Goal: Task Accomplishment & Management: Complete application form

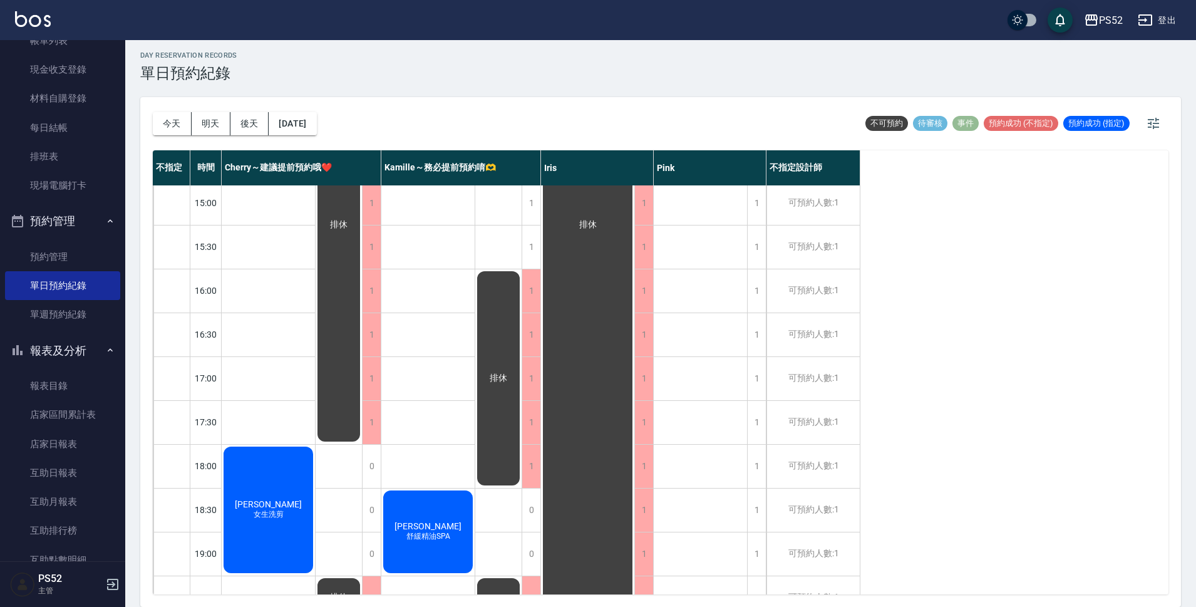
scroll to position [396, 0]
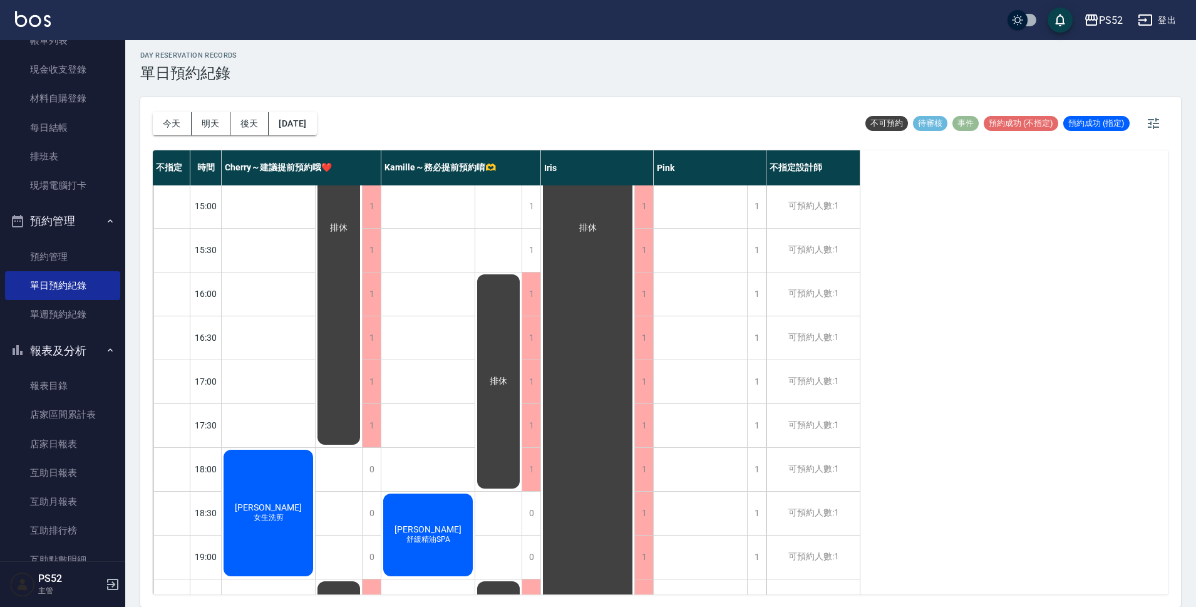
click at [1151, 3] on div "PS52 登出" at bounding box center [598, 20] width 1196 height 40
click at [1160, 15] on button "登出" at bounding box center [1156, 20] width 48 height 23
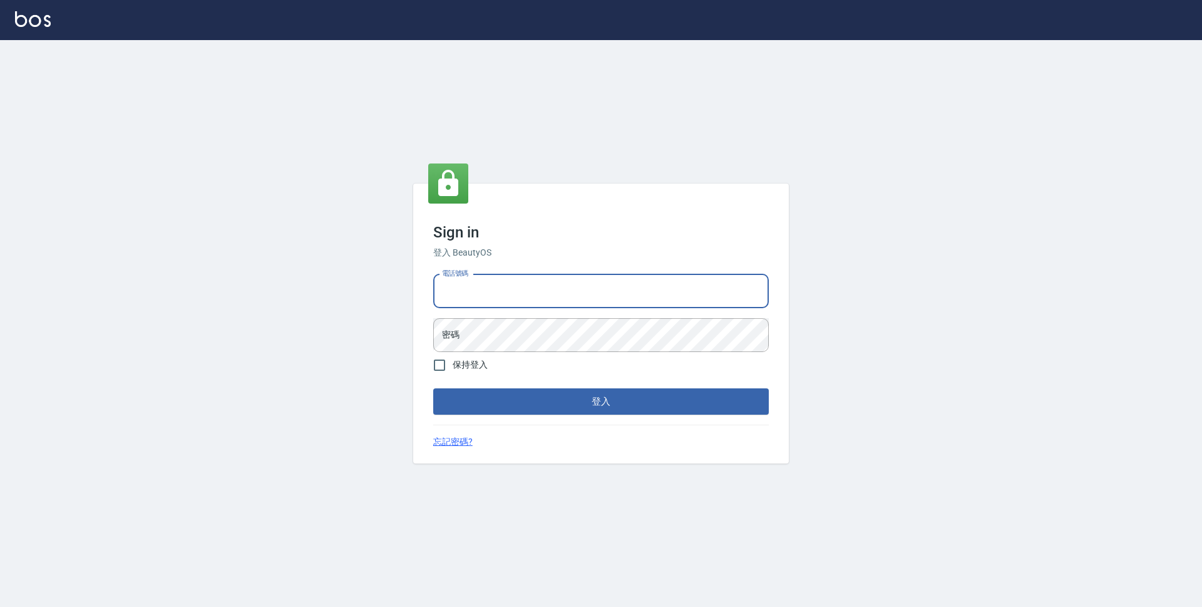
click at [456, 292] on input "電話號碼" at bounding box center [601, 291] width 336 height 34
type input "0923939755"
click at [433, 388] on button "登入" at bounding box center [601, 401] width 336 height 26
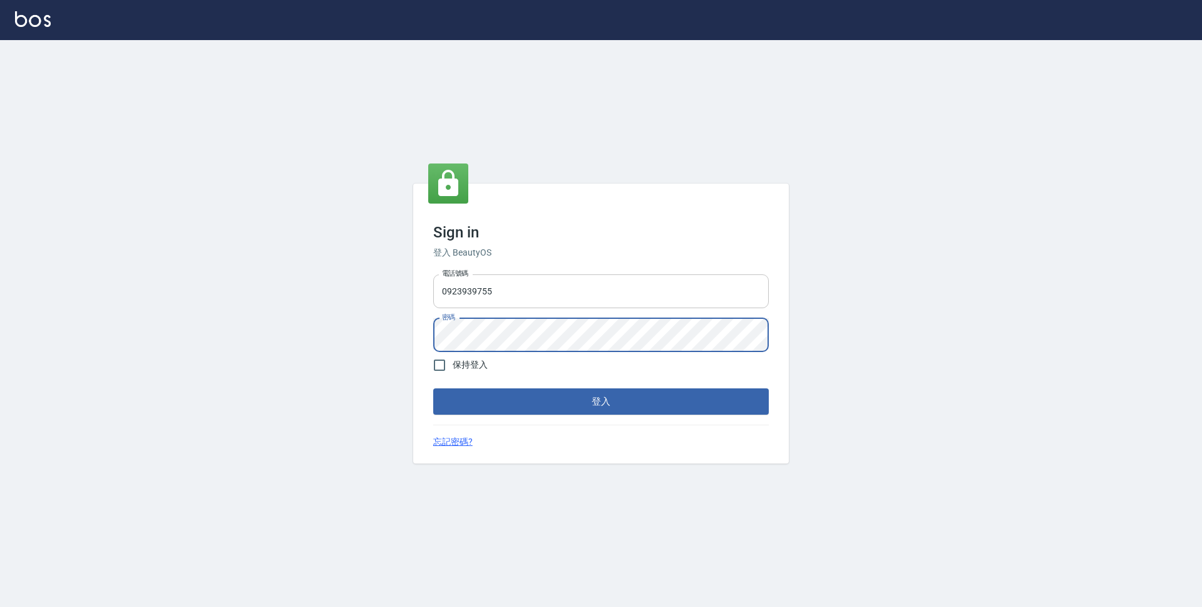
click at [433, 388] on button "登入" at bounding box center [601, 401] width 336 height 26
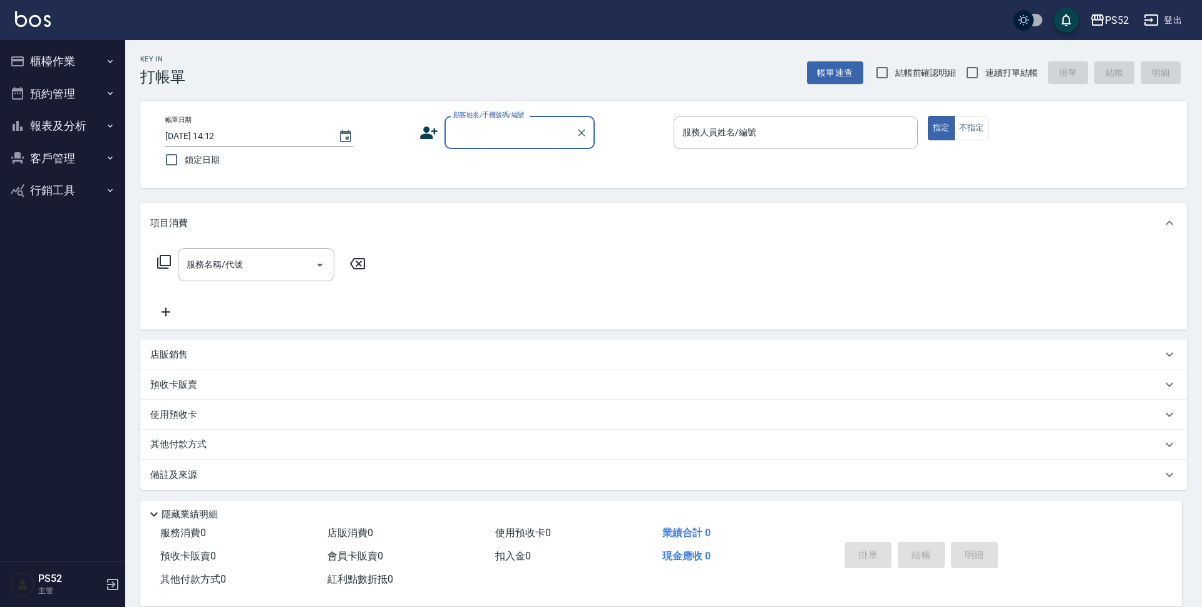
click at [991, 76] on span "連續打單結帳" at bounding box center [1011, 72] width 53 height 13
click at [985, 76] on input "連續打單結帳" at bounding box center [972, 72] width 26 height 26
checkbox input "true"
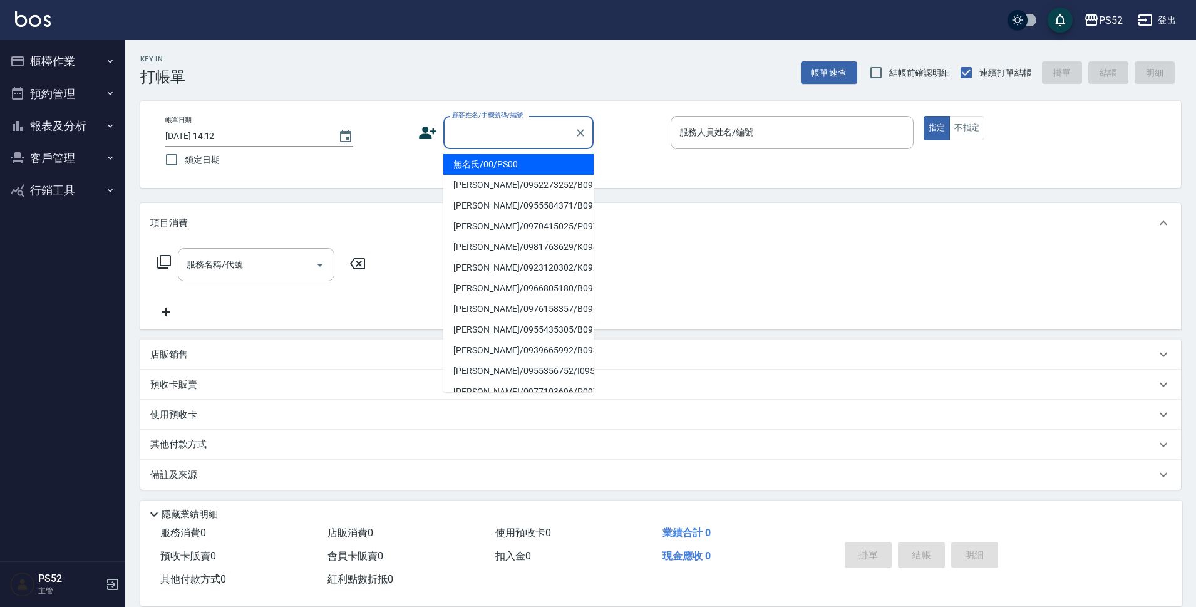
click at [524, 136] on input "顧客姓名/手機號碼/編號" at bounding box center [509, 132] width 120 height 22
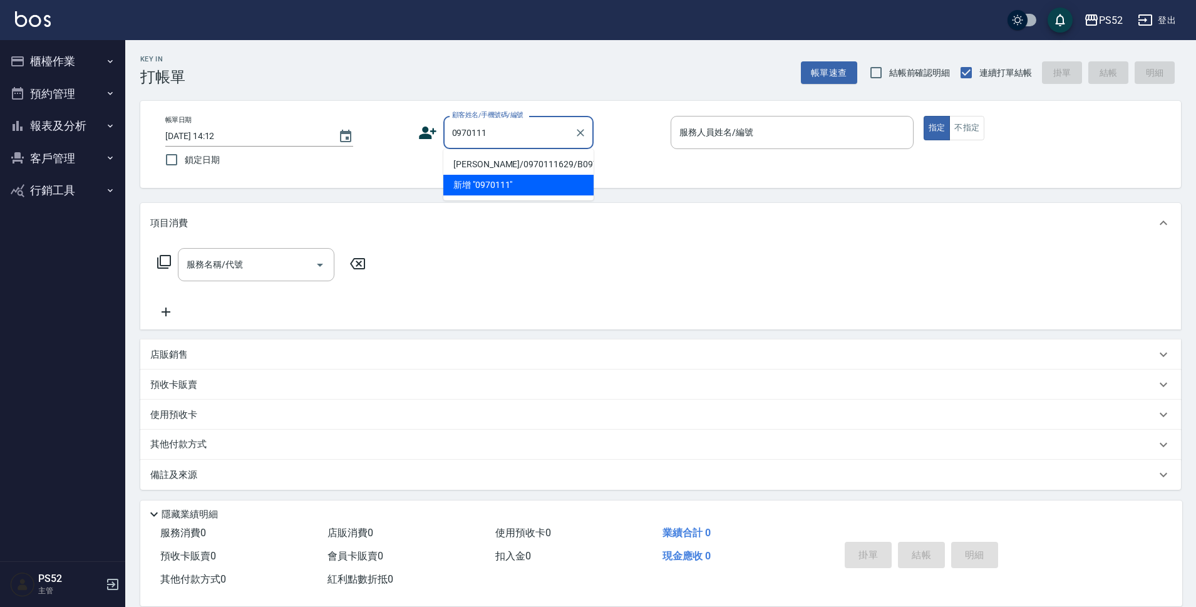
click at [498, 169] on li "[PERSON_NAME]/0970111629/B0970111629" at bounding box center [518, 164] width 150 height 21
type input "[PERSON_NAME]/0970111629/B0970111629"
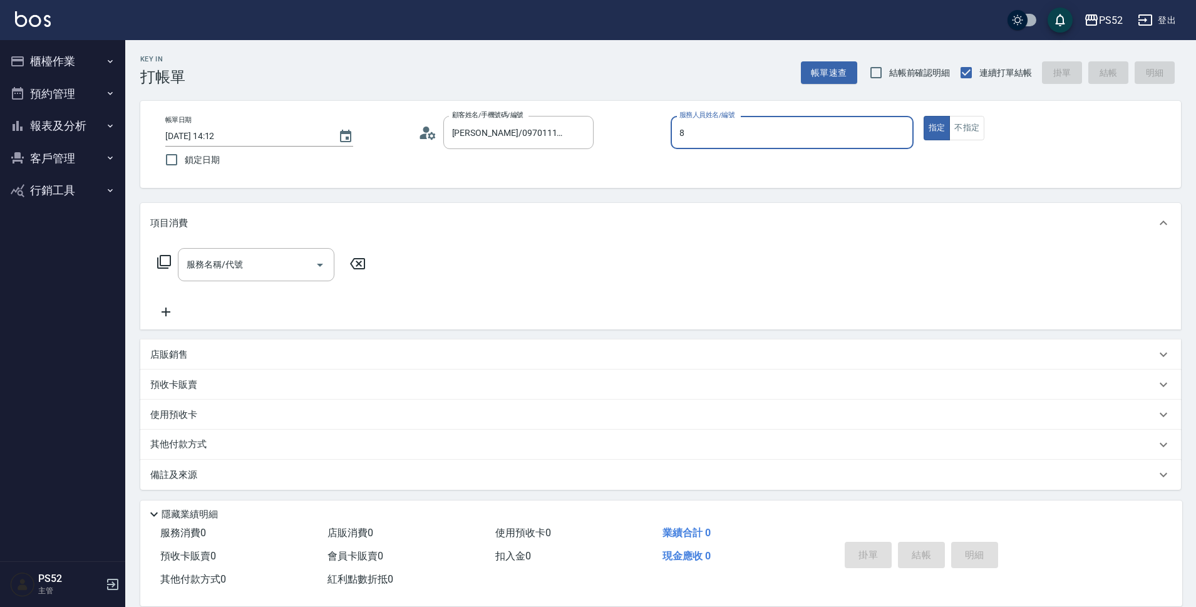
type input "8"
type button "true"
type input "Pink-8"
drag, startPoint x: 233, startPoint y: 238, endPoint x: 242, endPoint y: 270, distance: 32.9
click at [234, 241] on div "項目消費" at bounding box center [660, 223] width 1040 height 40
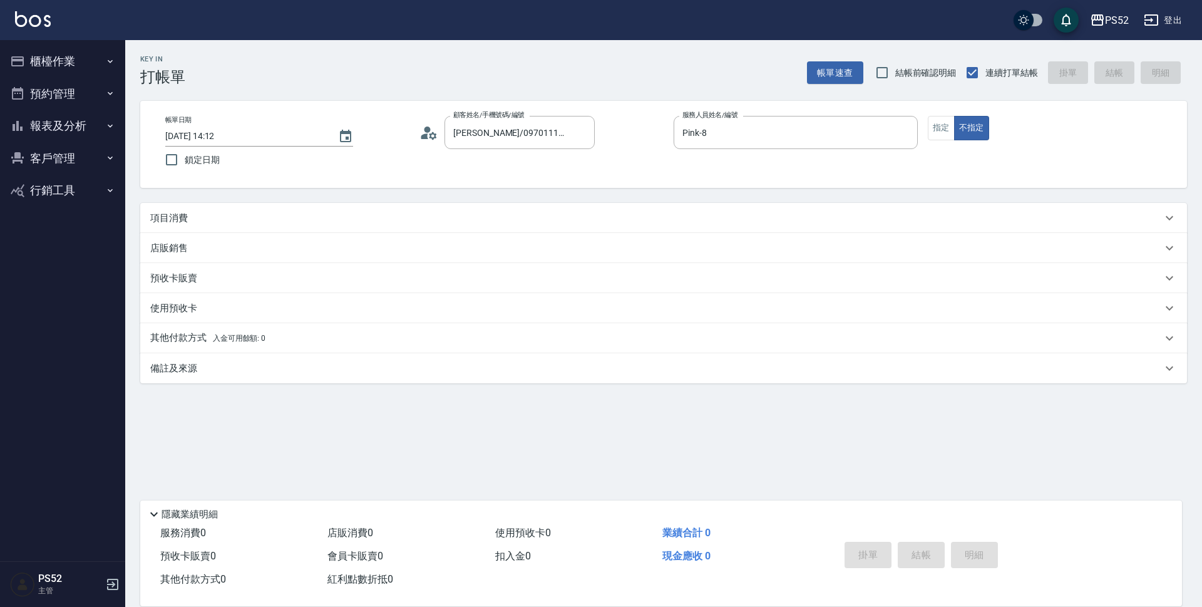
click at [242, 270] on div "項目消費 服務名稱/代號 服務名稱/代號 店販銷售 服務人員姓名/編號 服務人員姓名/編號 商品代號/名稱 商品代號/名稱 預收卡販賣 卡券名稱/代號 卡券名…" at bounding box center [663, 293] width 1047 height 180
click at [242, 220] on div "項目消費" at bounding box center [656, 218] width 1012 height 13
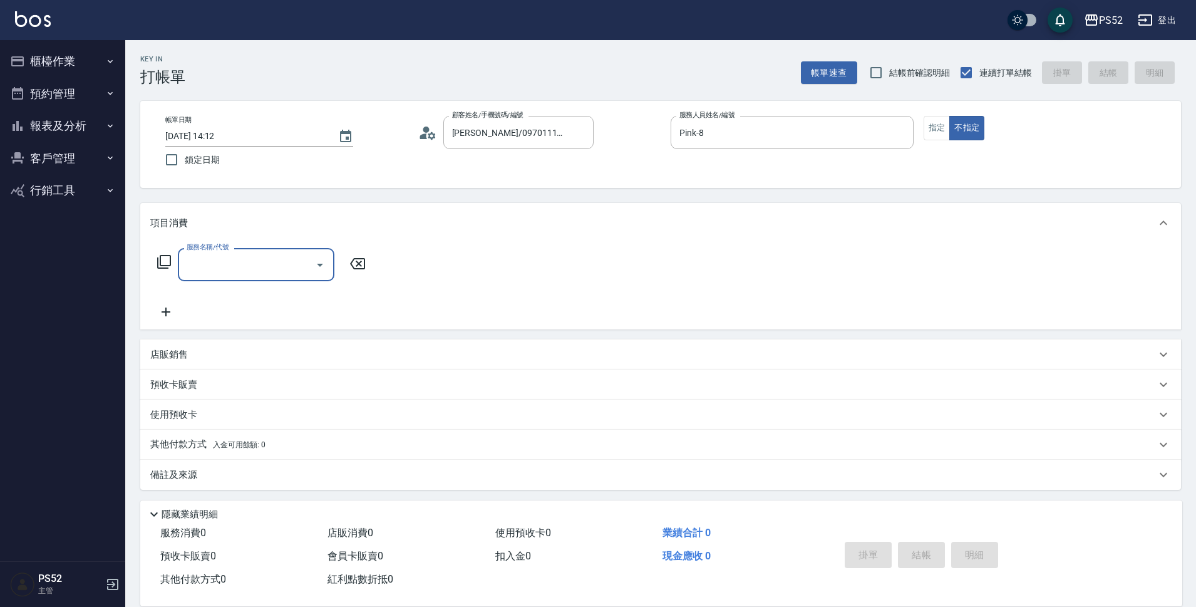
type input "＿"
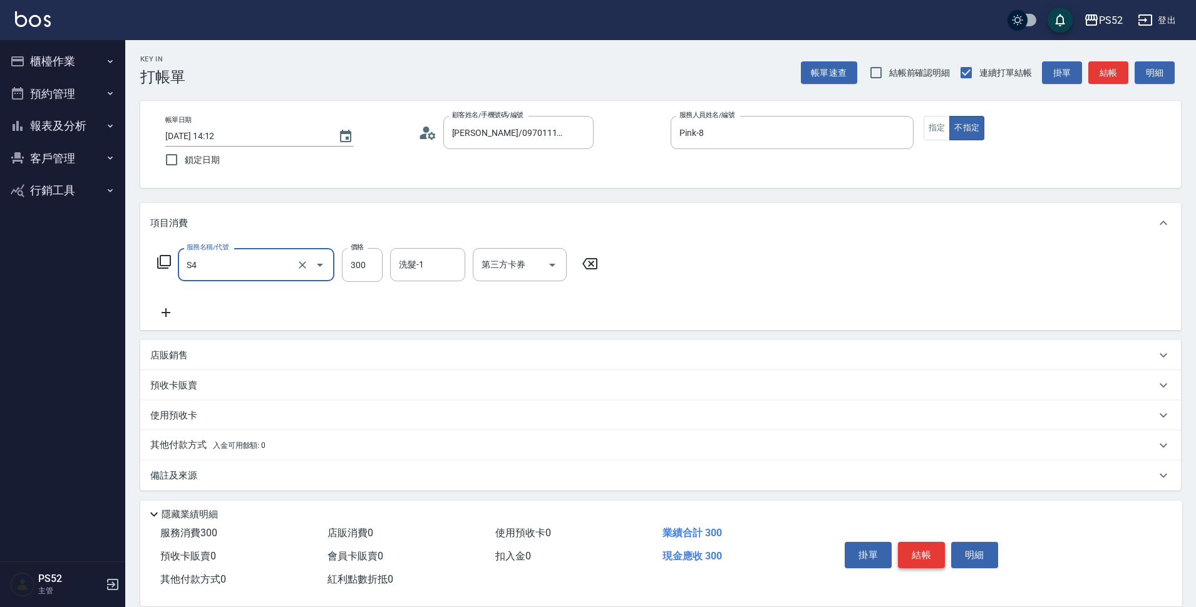
type input "洗髮300元(S4)"
click at [929, 550] on button "結帳" at bounding box center [921, 554] width 47 height 26
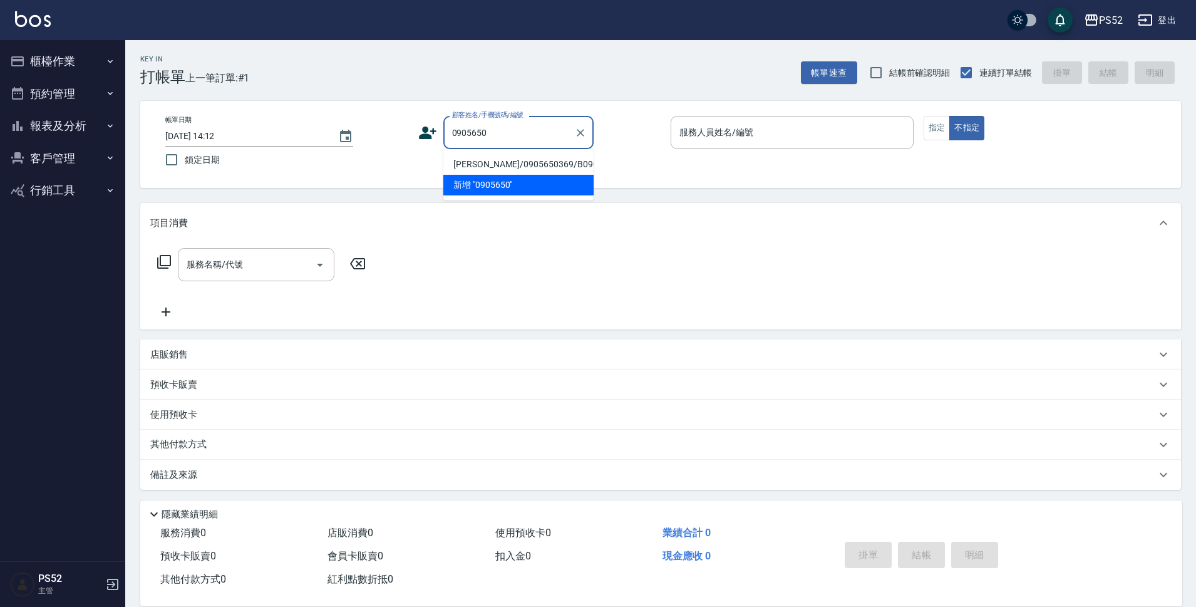
click at [525, 175] on li "[PERSON_NAME]/0905650369/B0905650369" at bounding box center [518, 164] width 150 height 21
type input "[PERSON_NAME]/0905650369/B0905650369"
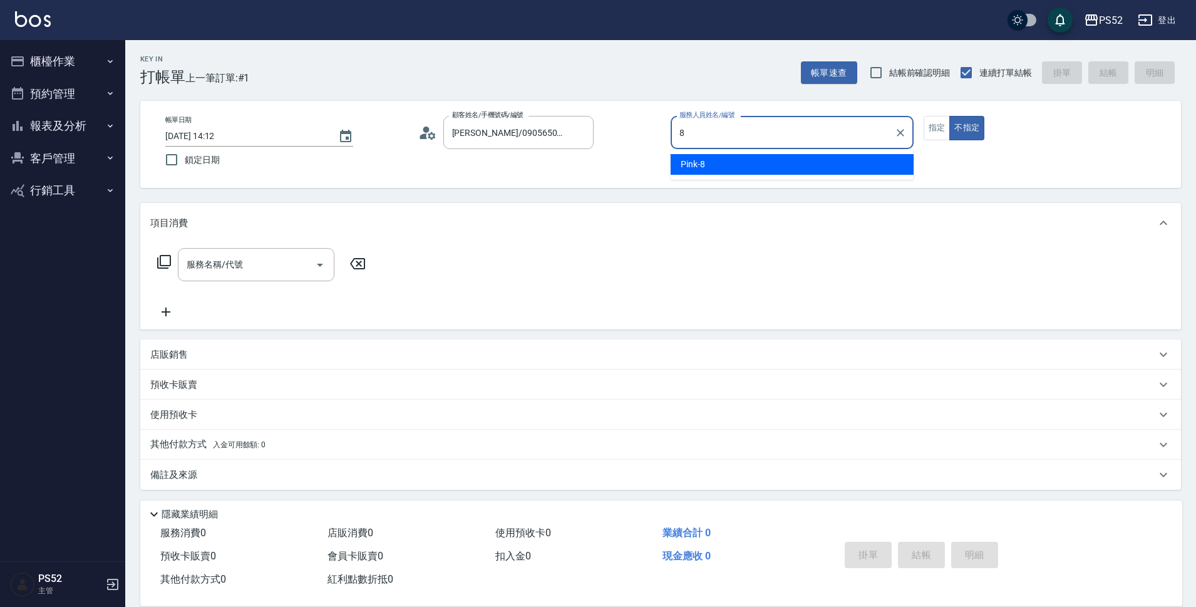
type input "Pink-8"
type button "false"
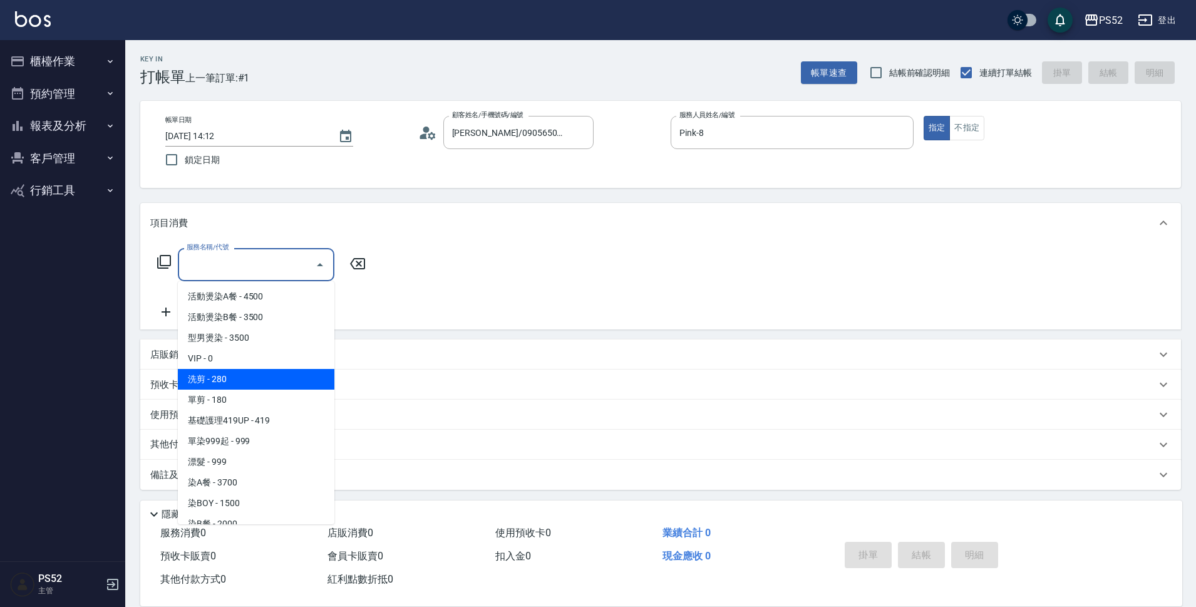
type input "洗剪(C1)"
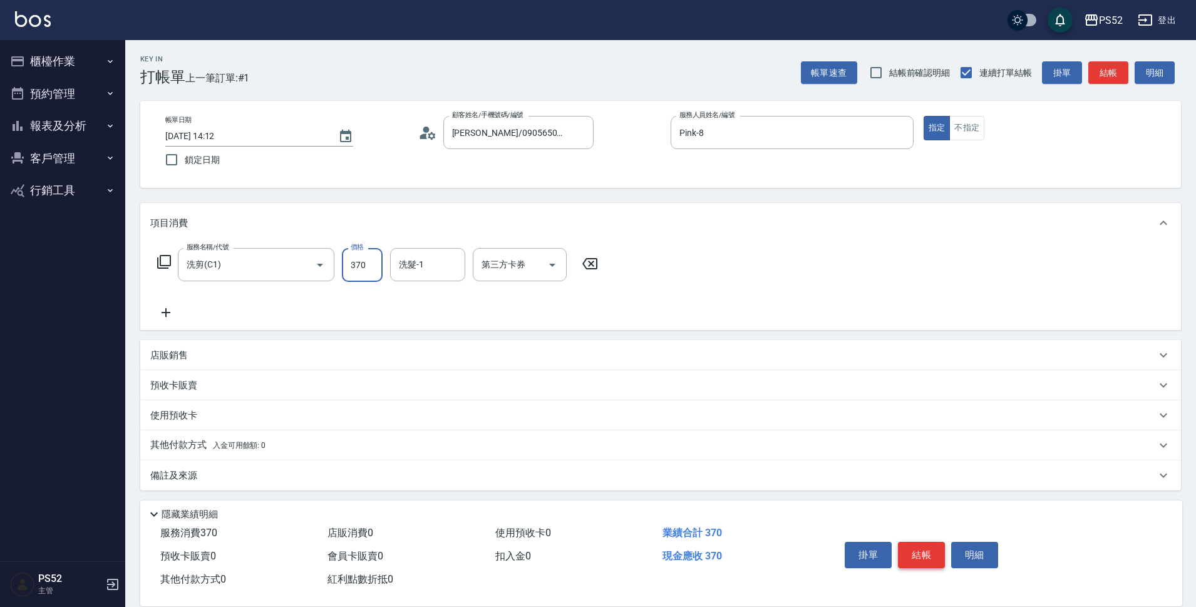
type input "370"
click at [936, 549] on button "結帳" at bounding box center [921, 554] width 47 height 26
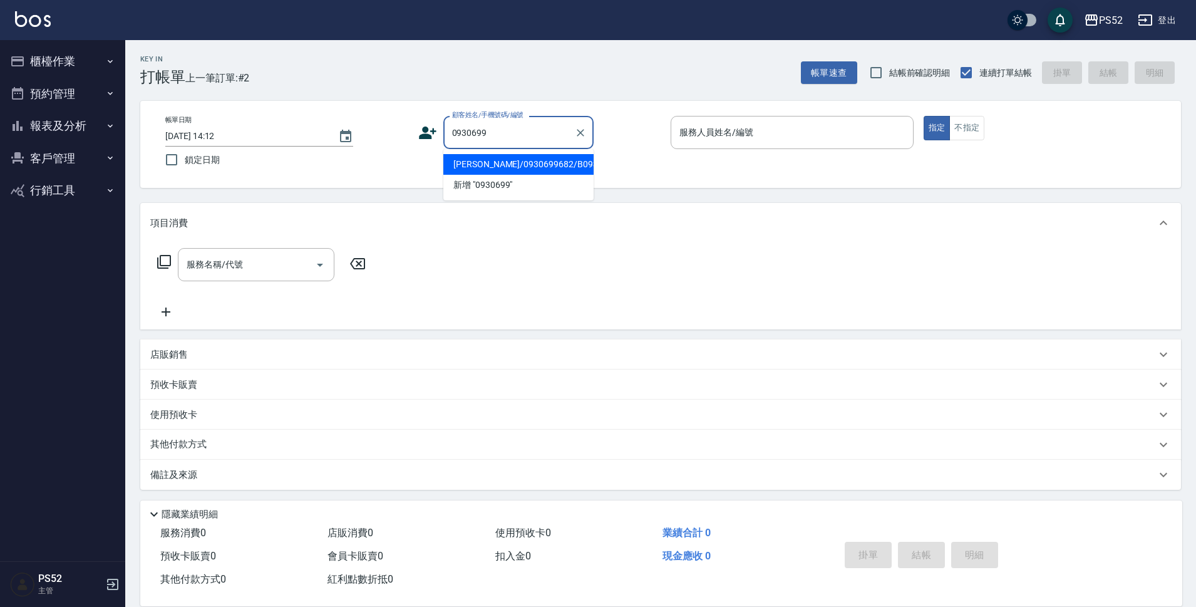
click at [468, 195] on li "新增 "0930699"" at bounding box center [518, 185] width 150 height 21
type input "0930699"
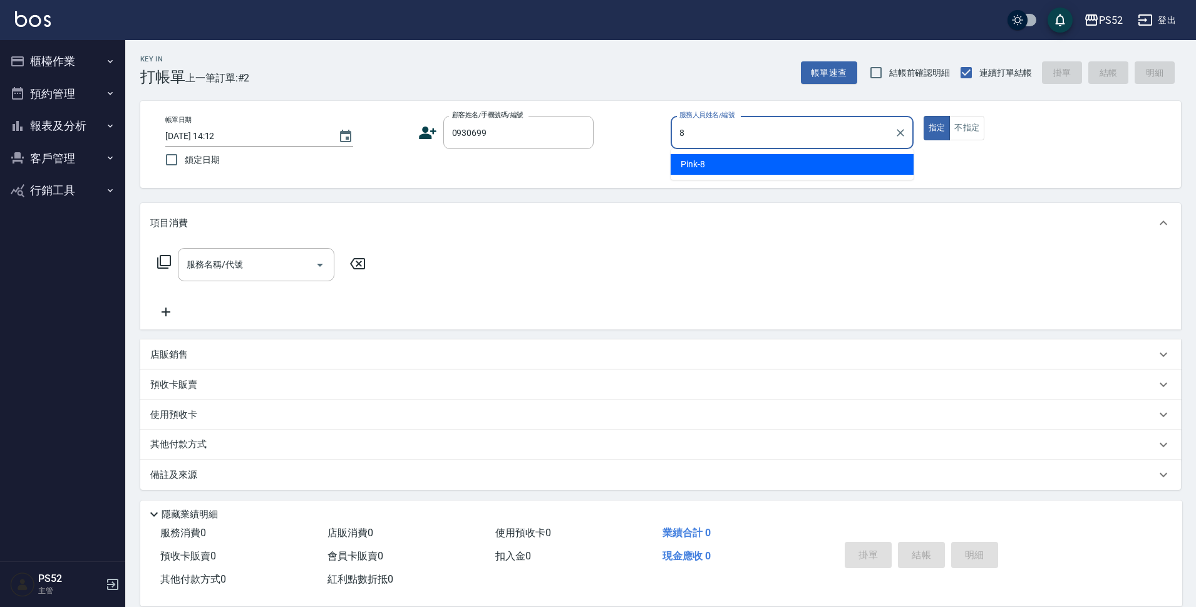
type input "Pink-8"
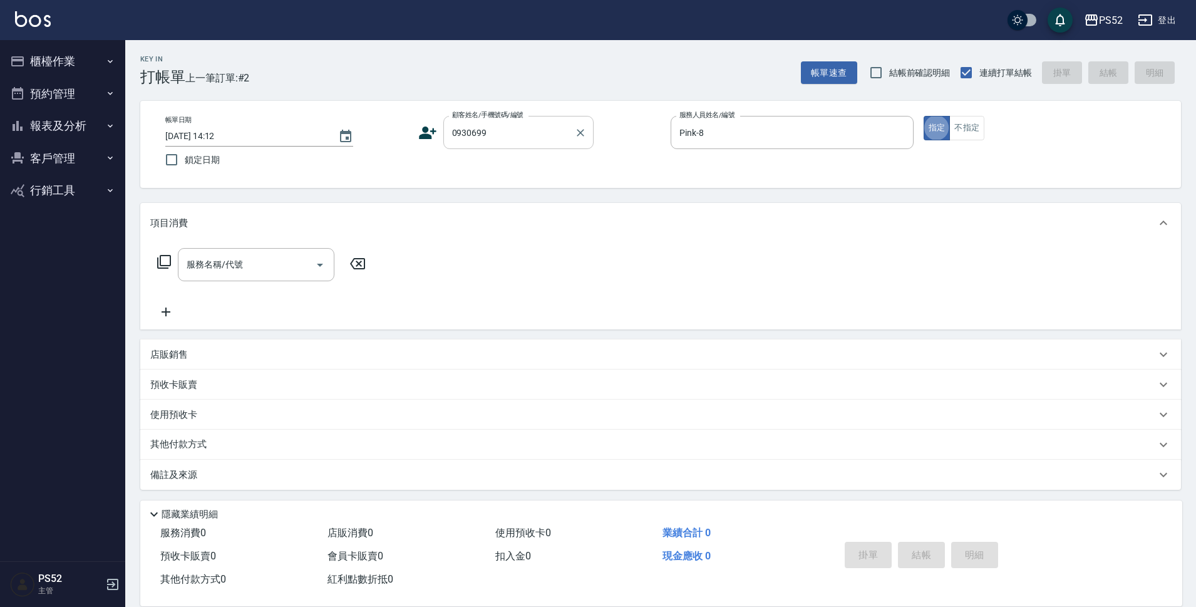
click at [462, 147] on div "0930699 顧客姓名/手機號碼/編號" at bounding box center [518, 132] width 150 height 33
click at [473, 170] on li "[PERSON_NAME]/0930699682/B0930699682" at bounding box center [518, 164] width 150 height 21
type input "[PERSON_NAME]/0930699682/B0930699682"
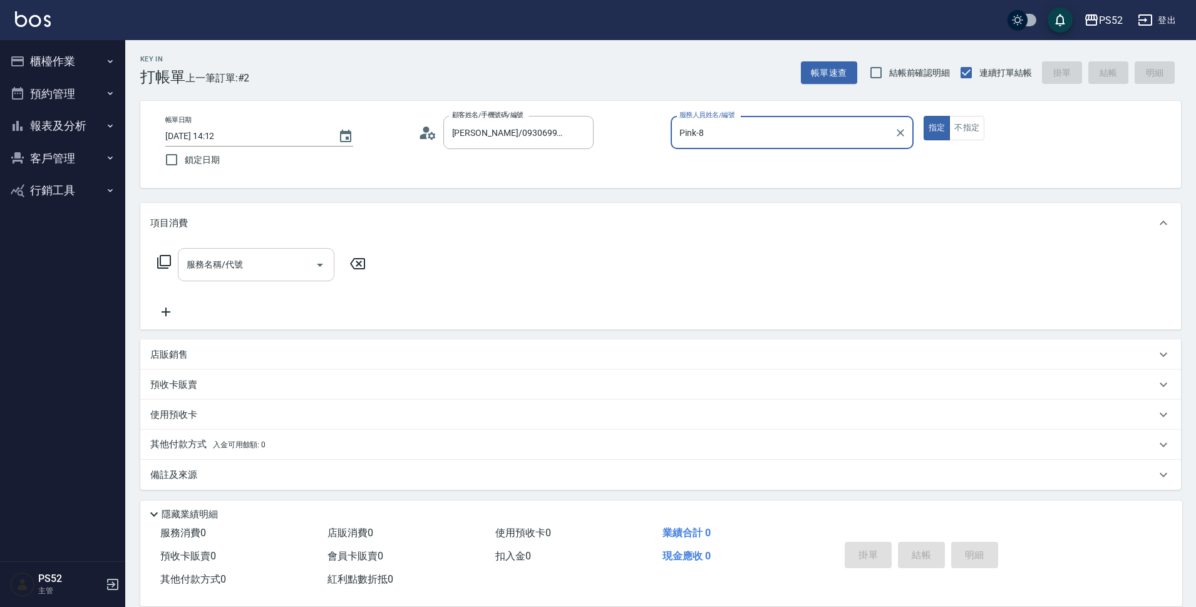
click at [225, 272] on input "服務名稱/代號" at bounding box center [246, 265] width 126 height 22
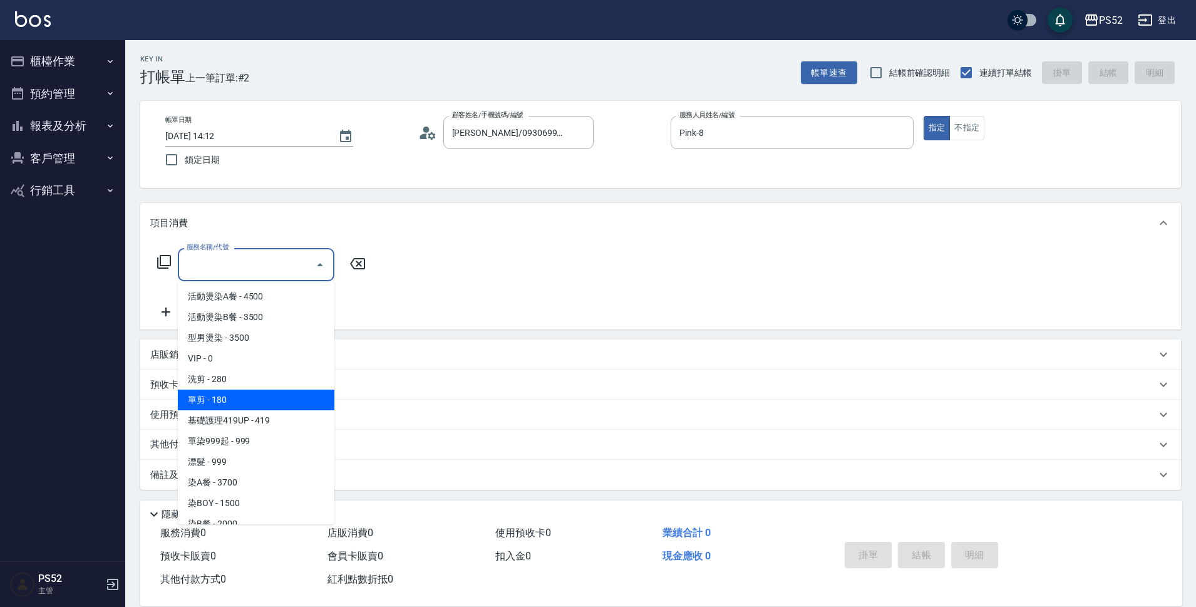
click at [254, 392] on span "單剪 - 180" at bounding box center [256, 399] width 156 height 21
type input "單剪(C2)"
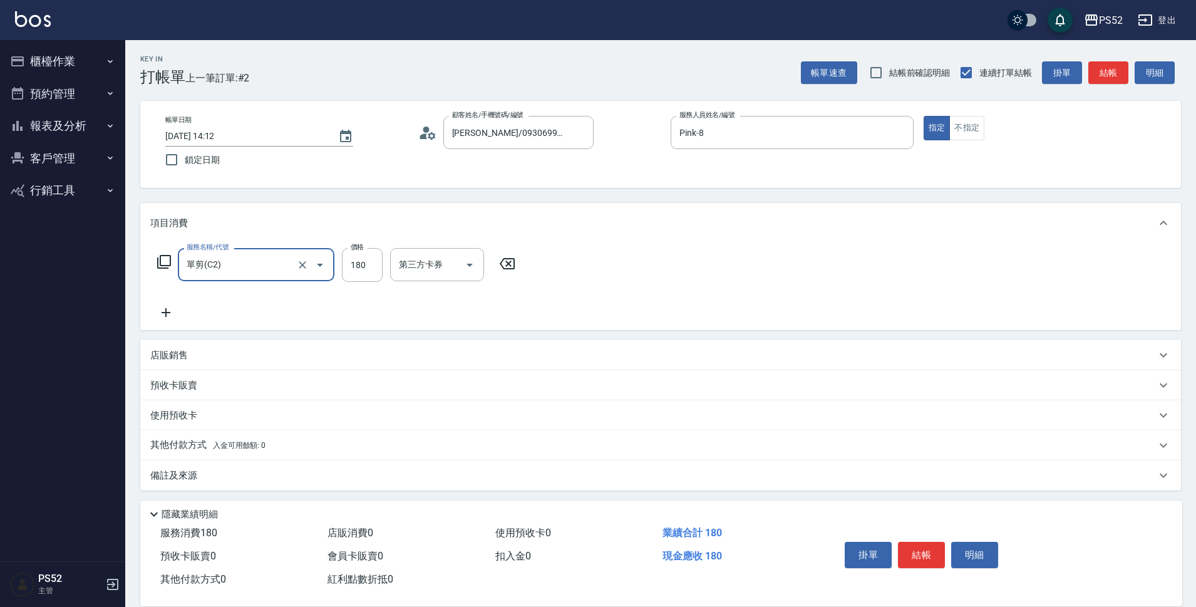
click at [400, 241] on div "項目消費" at bounding box center [660, 223] width 1040 height 40
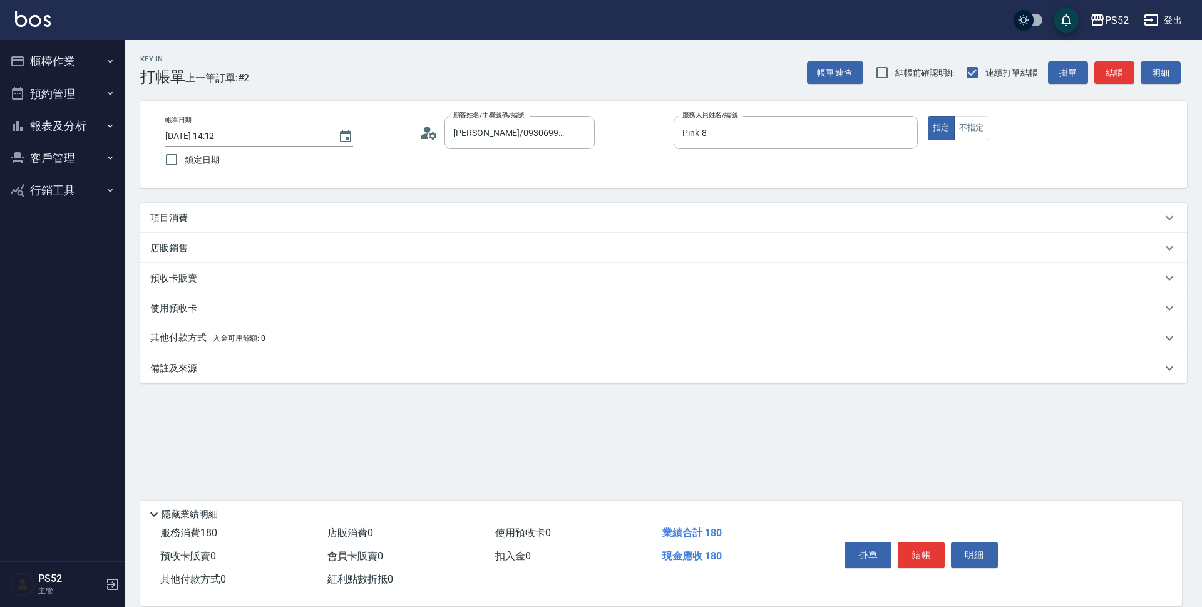
click at [354, 222] on div "項目消費" at bounding box center [656, 218] width 1012 height 13
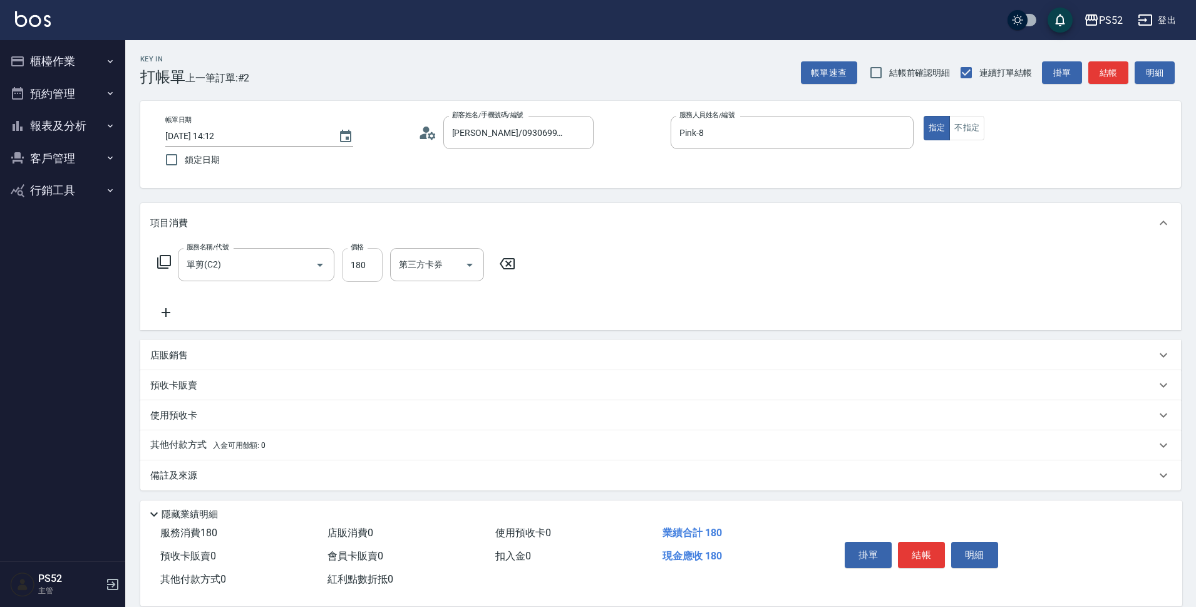
click at [368, 263] on input "180" at bounding box center [362, 265] width 41 height 34
type input "270"
click at [921, 553] on button "結帳" at bounding box center [921, 554] width 47 height 26
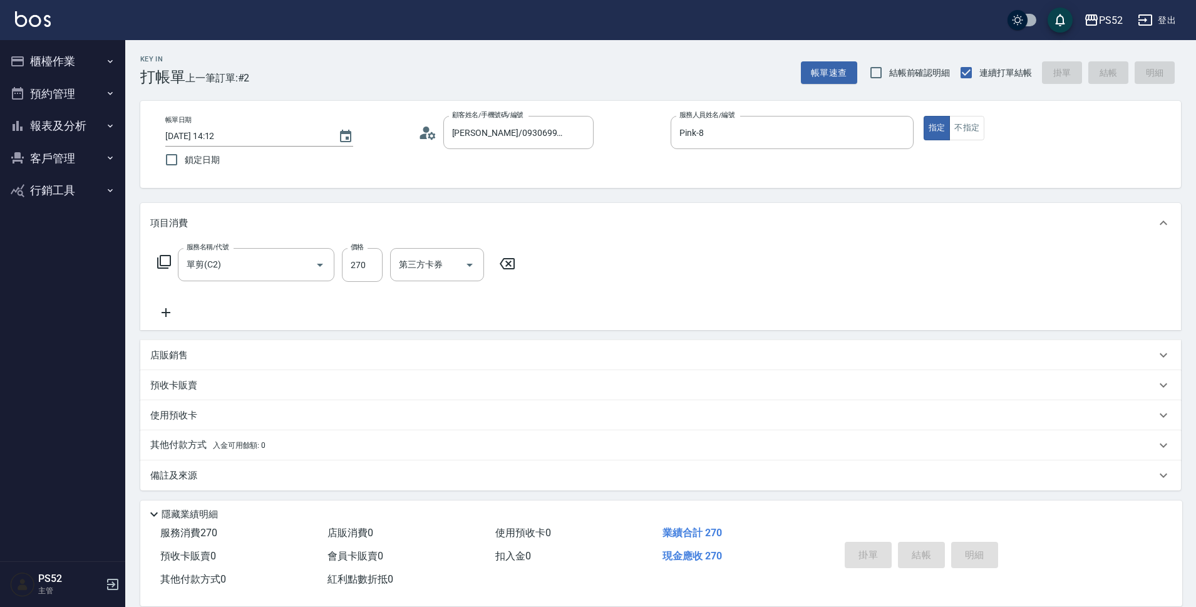
type input "[DATE] 14:13"
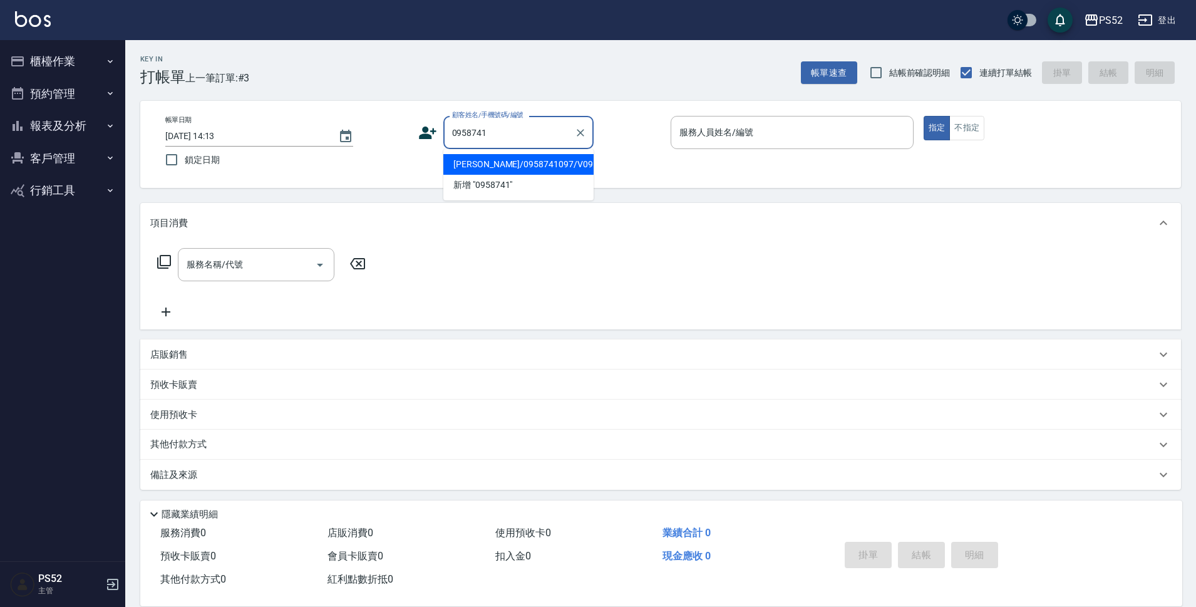
type input "[PERSON_NAME]/0958741097/V0958741097"
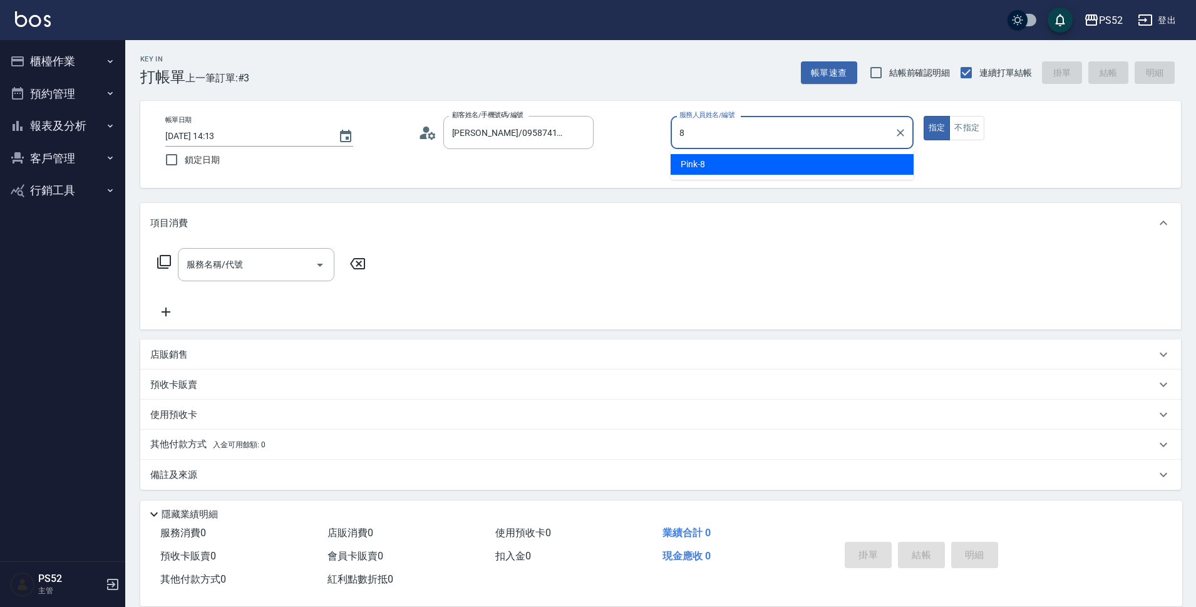
type input "Pink-8"
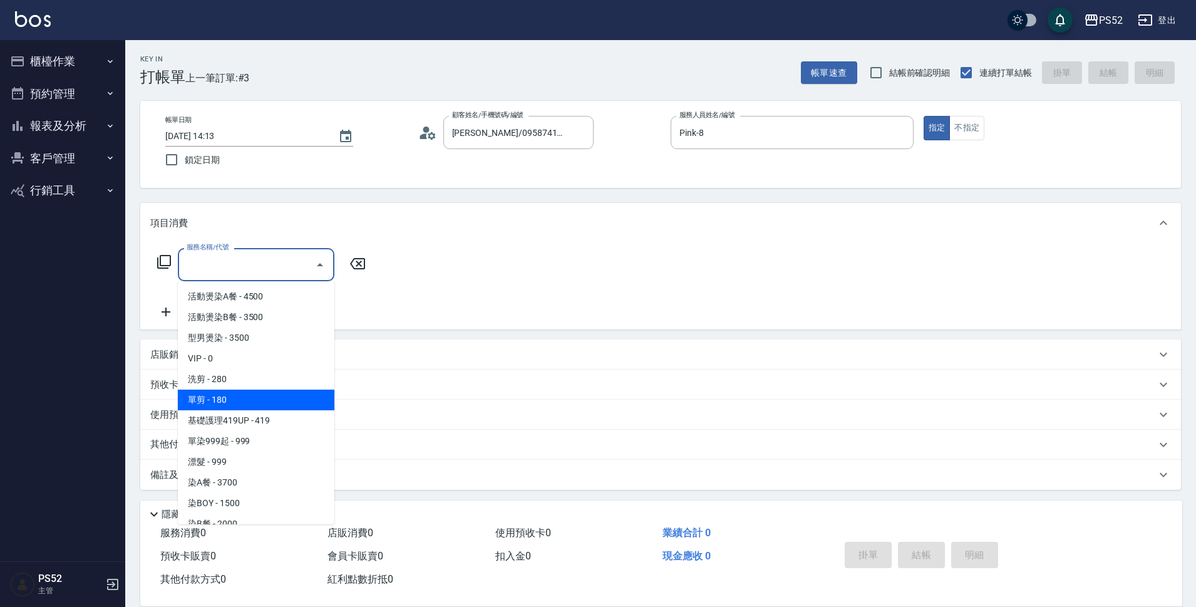
type input "單剪(C2)"
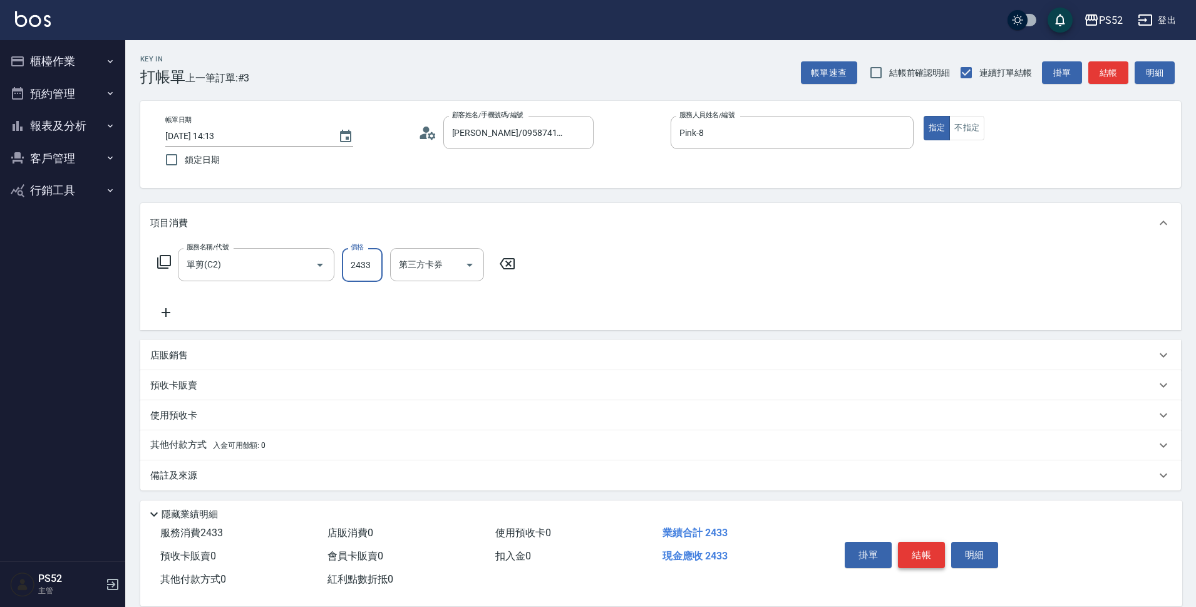
type input "2433"
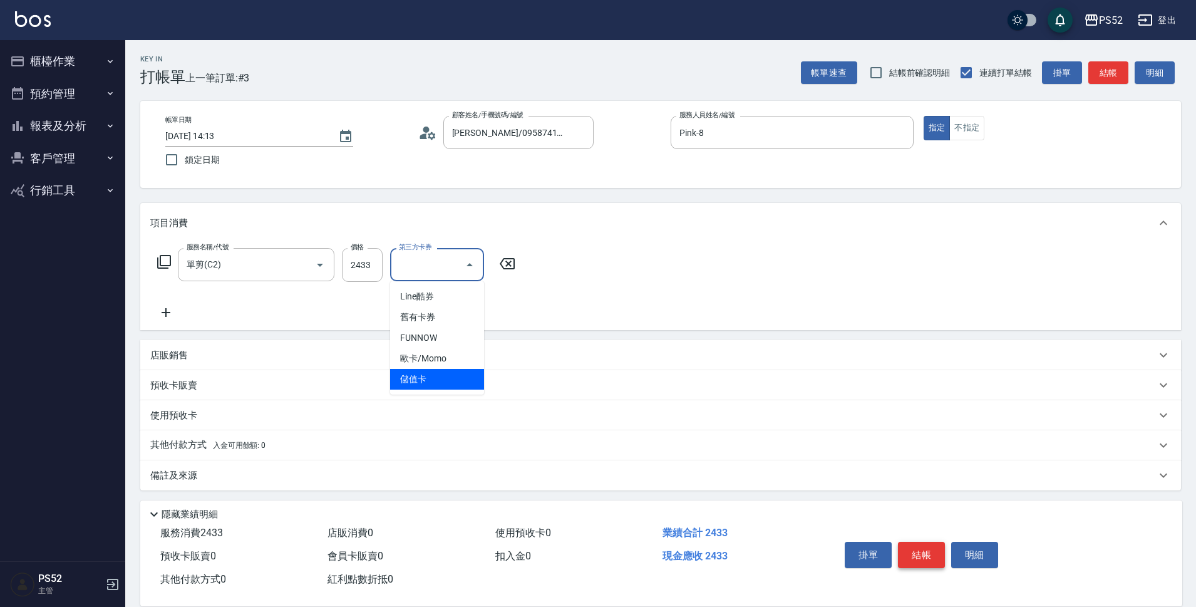
type input "儲值卡"
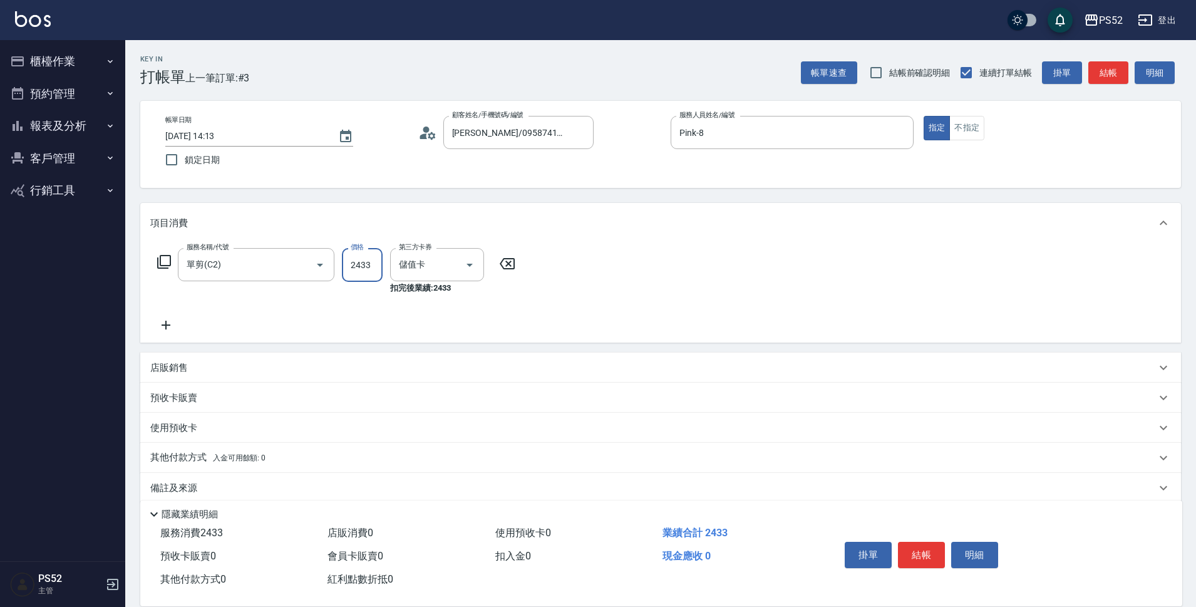
click at [356, 261] on input "2433" at bounding box center [362, 265] width 41 height 34
type input "243"
click at [930, 546] on button "結帳" at bounding box center [921, 554] width 47 height 26
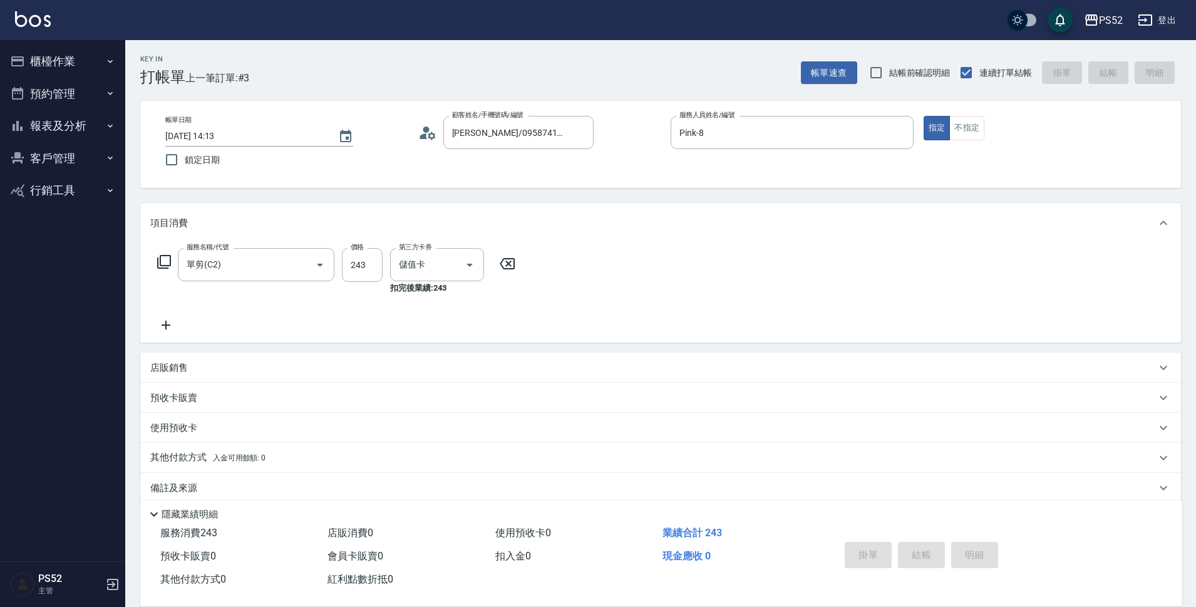
type input "[DATE] 14:42"
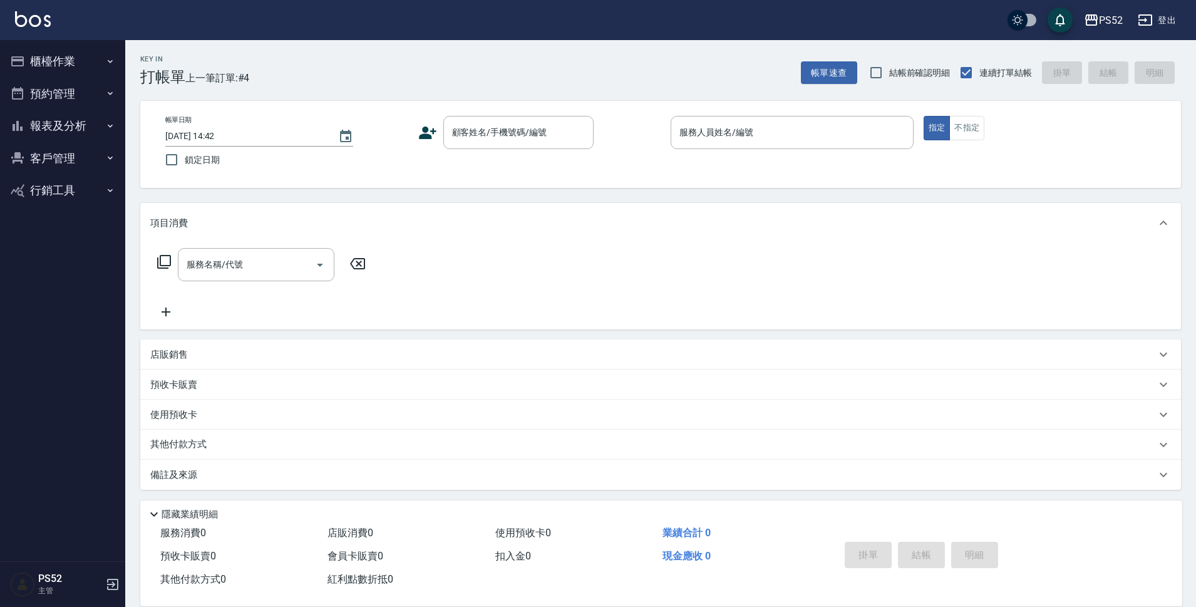
click at [425, 133] on icon at bounding box center [427, 132] width 19 height 19
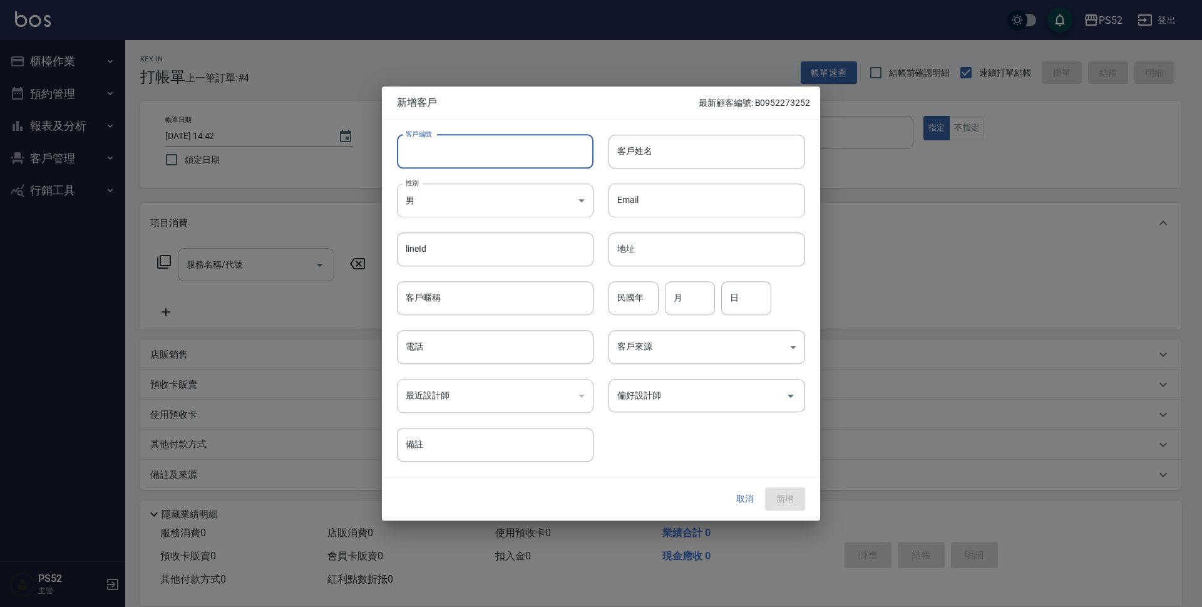
click at [416, 146] on input "客戶編號" at bounding box center [495, 152] width 197 height 34
click at [742, 491] on button "取消" at bounding box center [745, 499] width 40 height 23
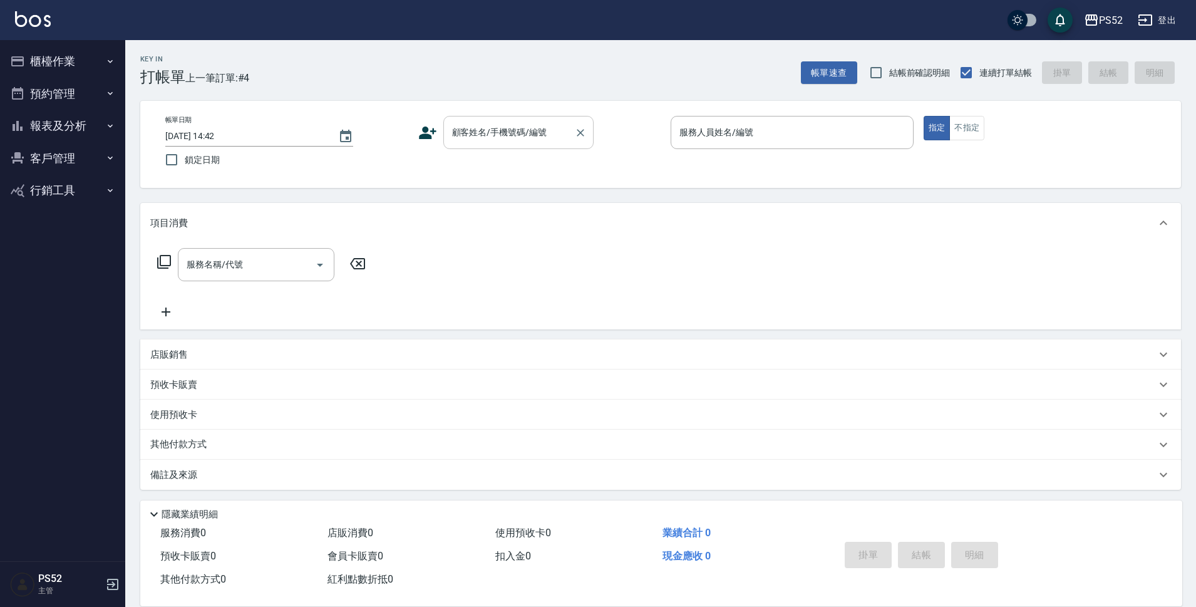
click at [519, 130] on input "顧客姓名/手機號碼/編號" at bounding box center [509, 132] width 120 height 22
type input "0968971384"
click at [433, 135] on icon at bounding box center [427, 132] width 19 height 19
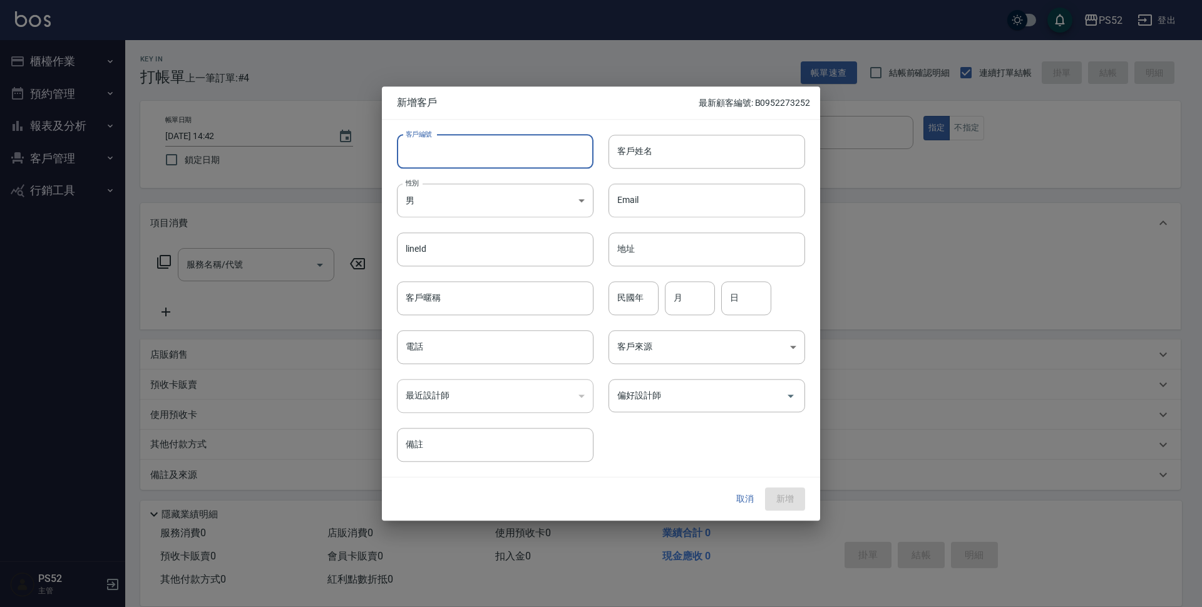
click at [459, 156] on input "客戶編號" at bounding box center [495, 152] width 197 height 34
paste input "0968971384"
type input "B0968971384"
click at [432, 190] on body "PS52 登出 櫃檯作業 打帳單 帳單列表 現金收支登錄 材料自購登錄 每日結帳 排班表 現場電腦打卡 預約管理 預約管理 單日預約紀錄 單週預約紀錄 報表及…" at bounding box center [601, 305] width 1202 height 610
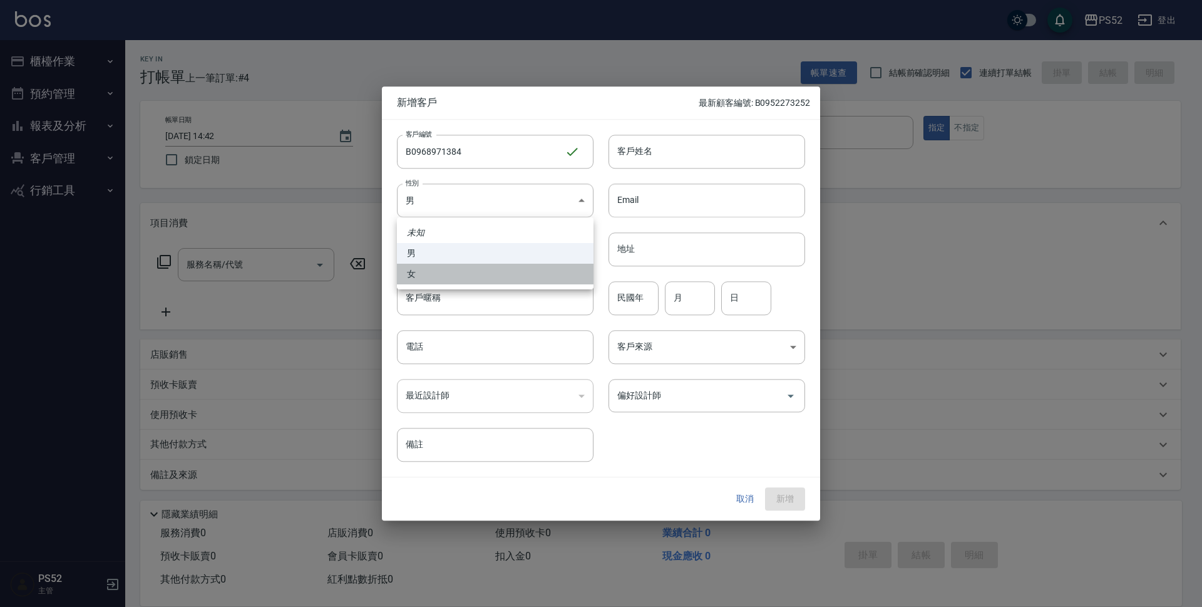
click at [406, 264] on li "女" at bounding box center [495, 274] width 197 height 21
type input "[DEMOGRAPHIC_DATA]"
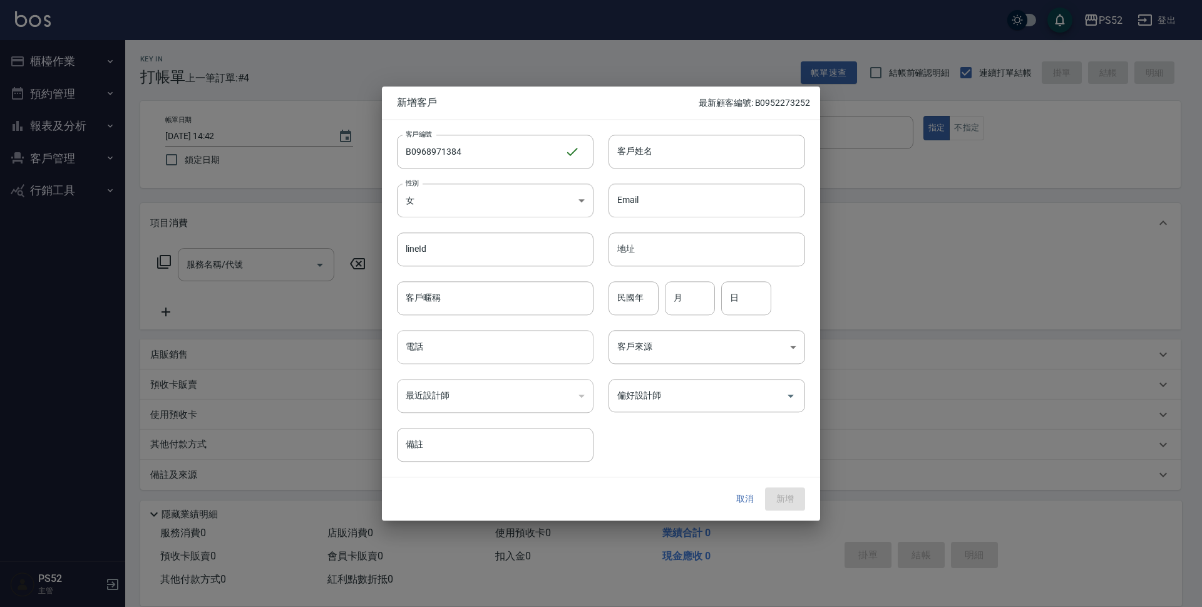
click at [433, 360] on input "電話" at bounding box center [495, 347] width 197 height 34
type input "0968971384"
click at [657, 301] on input "民國年" at bounding box center [633, 298] width 50 height 34
type input "77"
type input "1"
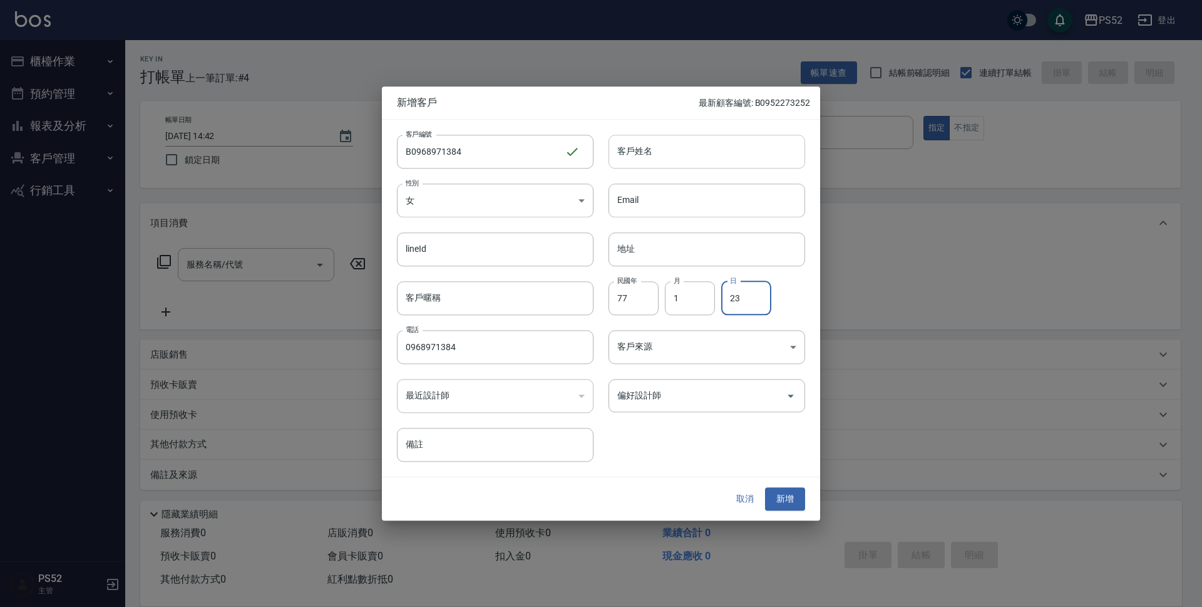
type input "23"
click at [689, 143] on input "客戶姓名" at bounding box center [706, 152] width 197 height 34
type input "[PERSON_NAME]"
click at [794, 509] on button "新增" at bounding box center [785, 499] width 40 height 23
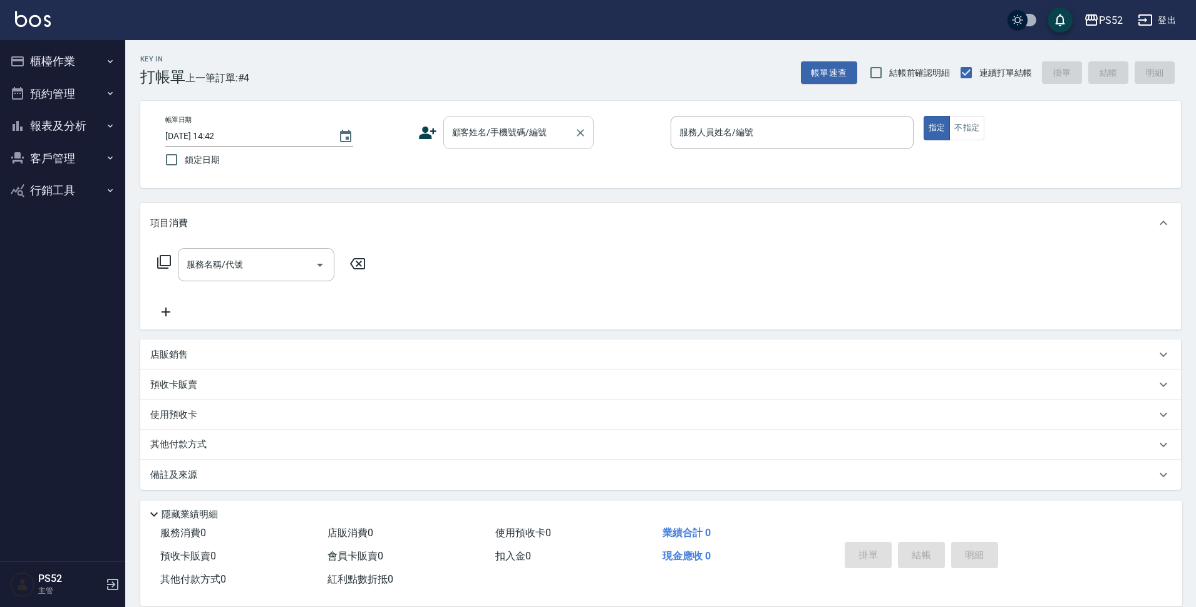
click at [548, 117] on div "顧客姓名/手機號碼/編號" at bounding box center [518, 132] width 150 height 33
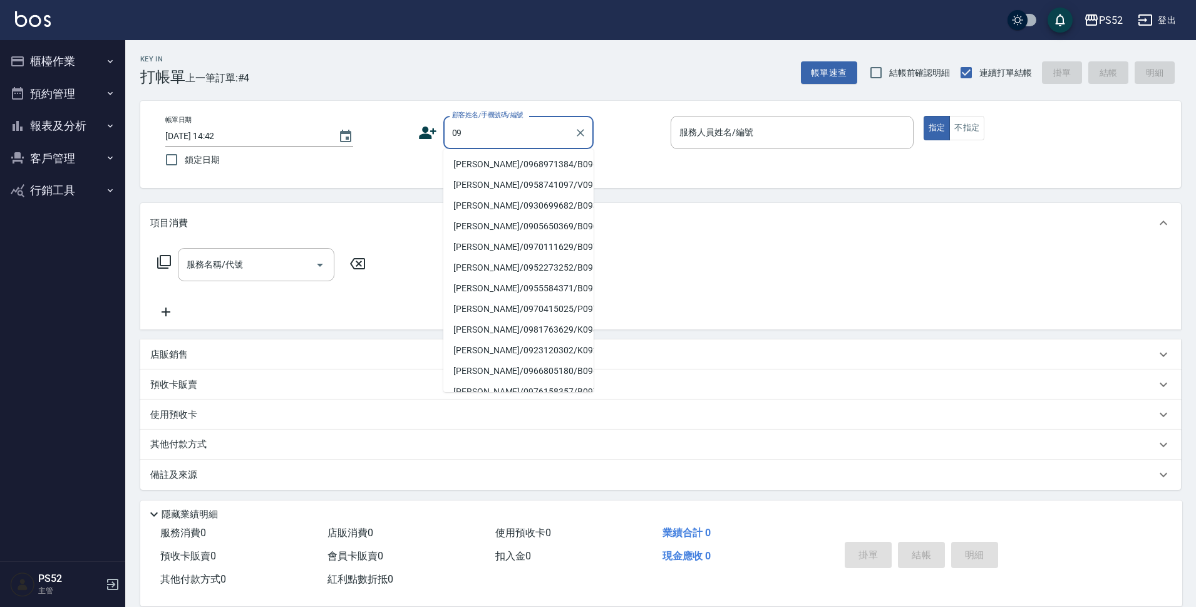
click at [518, 162] on li "[PERSON_NAME]/0968971384/B0968971384" at bounding box center [518, 164] width 150 height 21
type input "[PERSON_NAME]/0968971384/B0968971384"
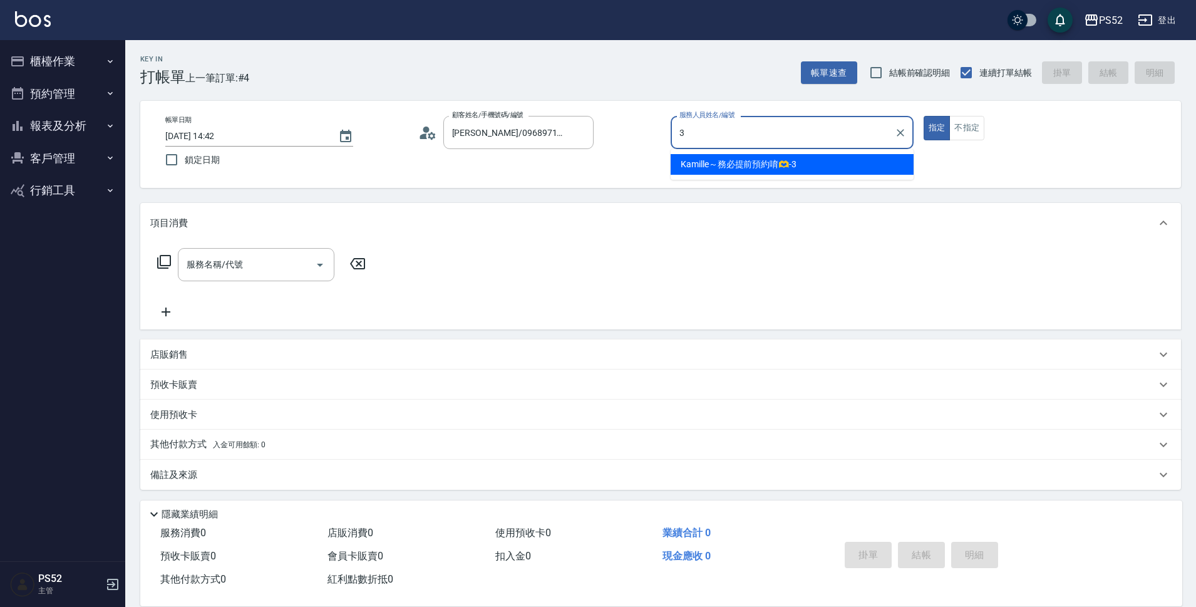
type input "Kamille～務必提前預約唷🫶-3"
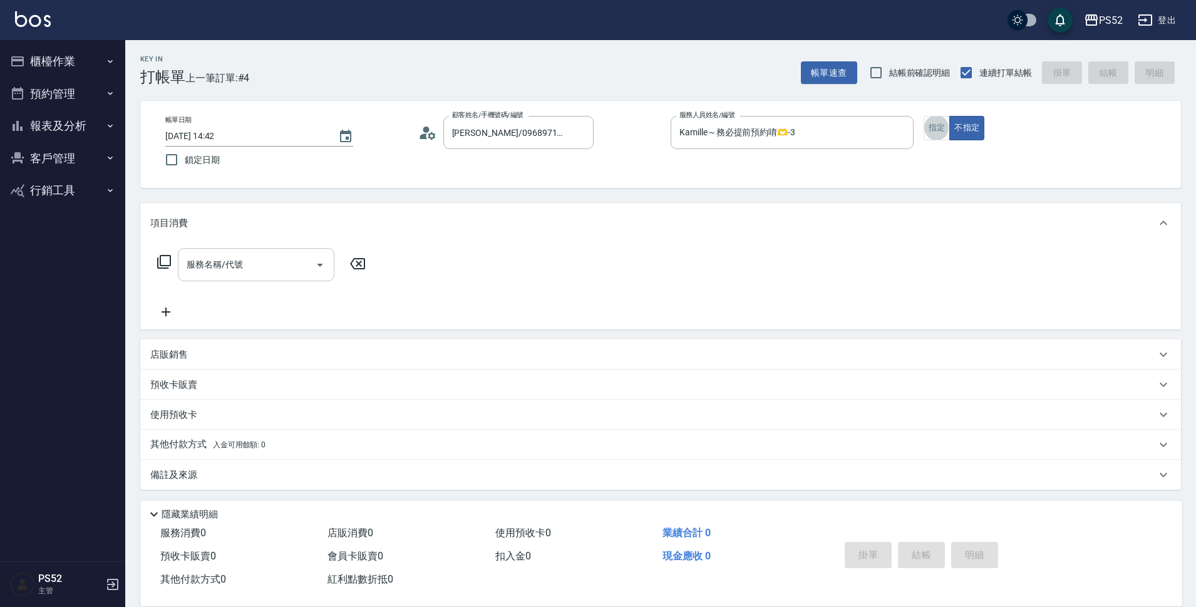
click at [252, 258] on input "服務名稱/代號" at bounding box center [246, 265] width 126 height 22
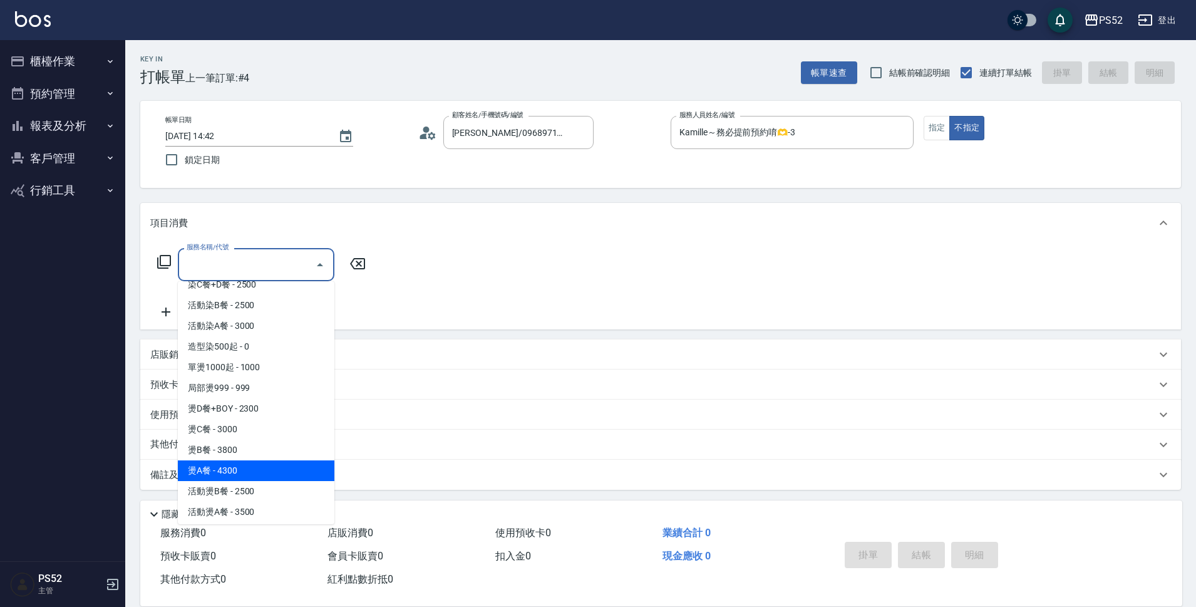
scroll to position [271, 0]
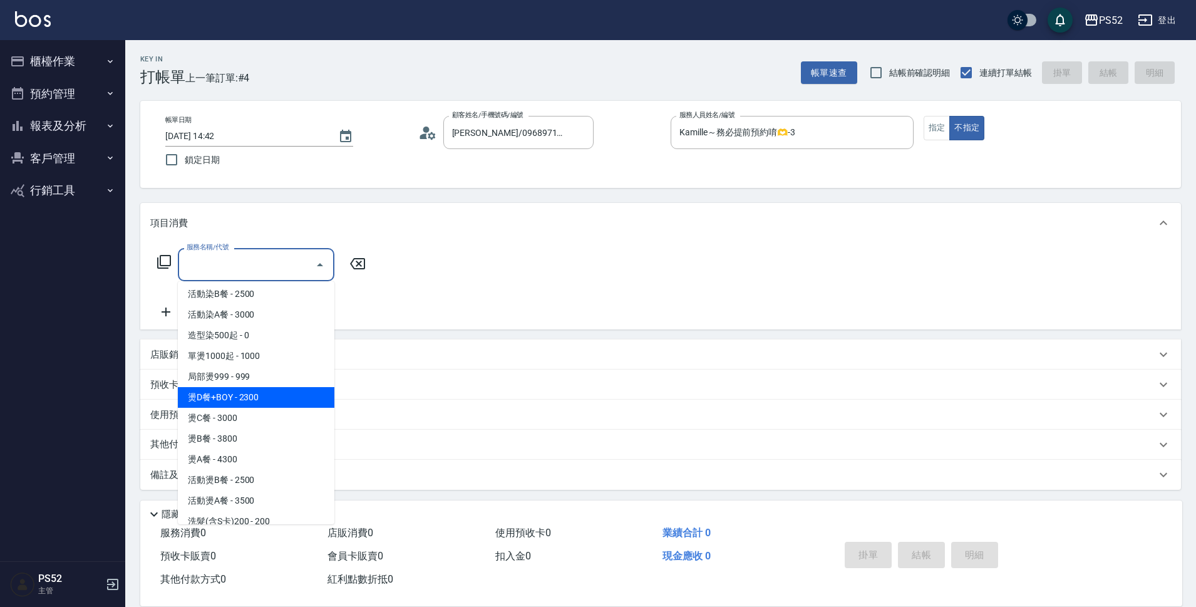
click at [255, 398] on span "燙D餐+BOY - 2300" at bounding box center [256, 397] width 156 height 21
type input "燙D餐+BOY(P3)"
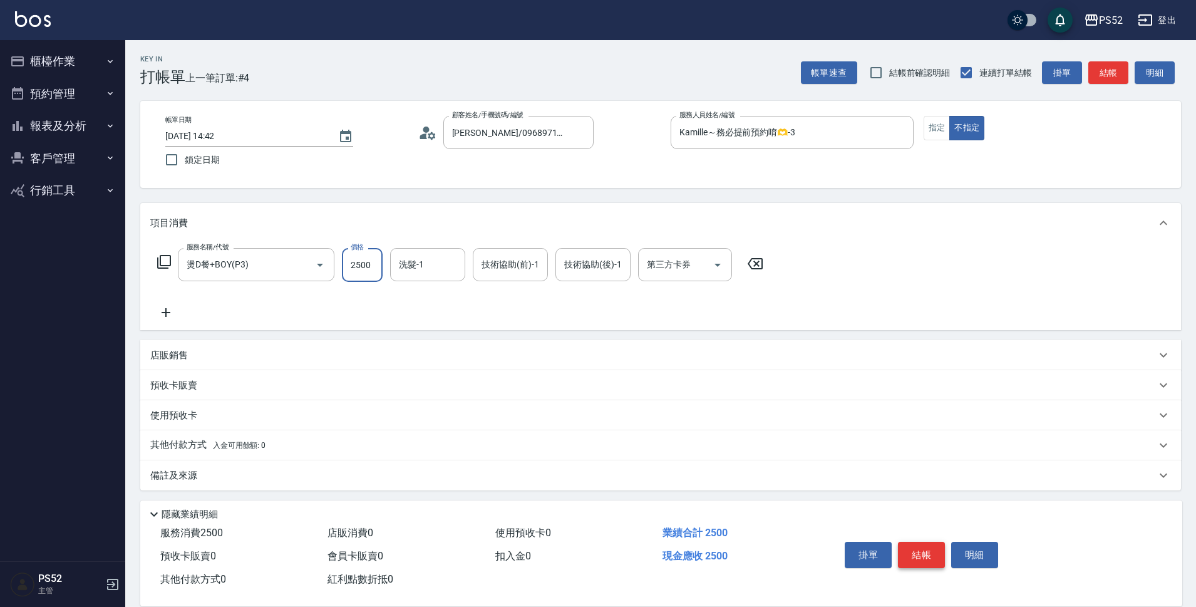
type input "2500"
click at [941, 541] on button "結帳" at bounding box center [921, 554] width 47 height 26
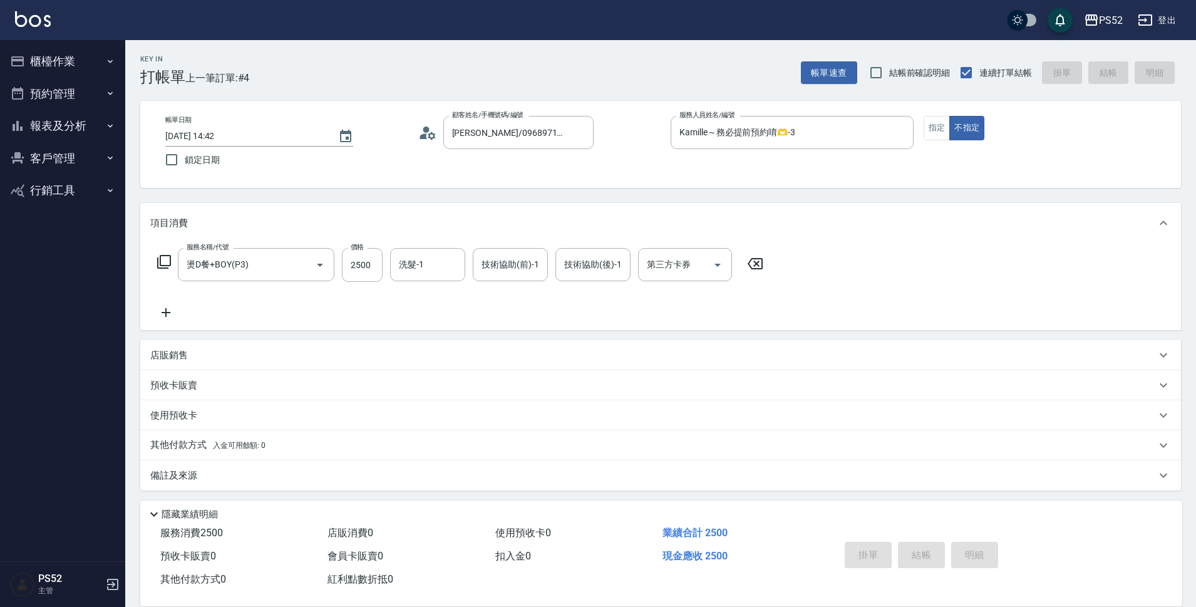
type input "[DATE] 14:45"
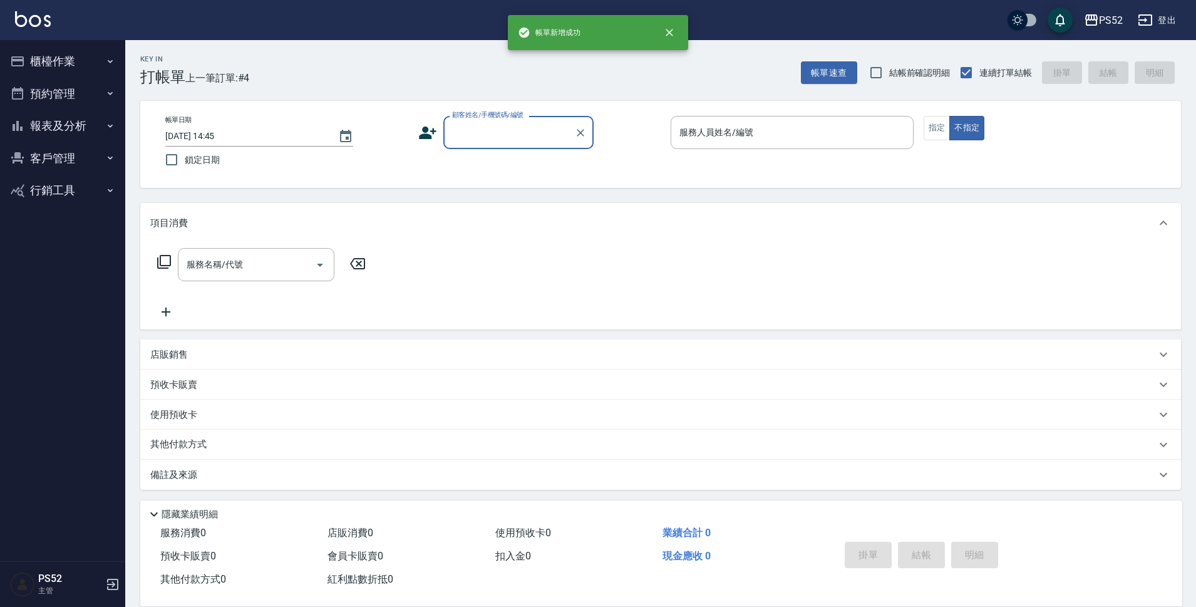
scroll to position [0, 0]
